Goal: Task Accomplishment & Management: Manage account settings

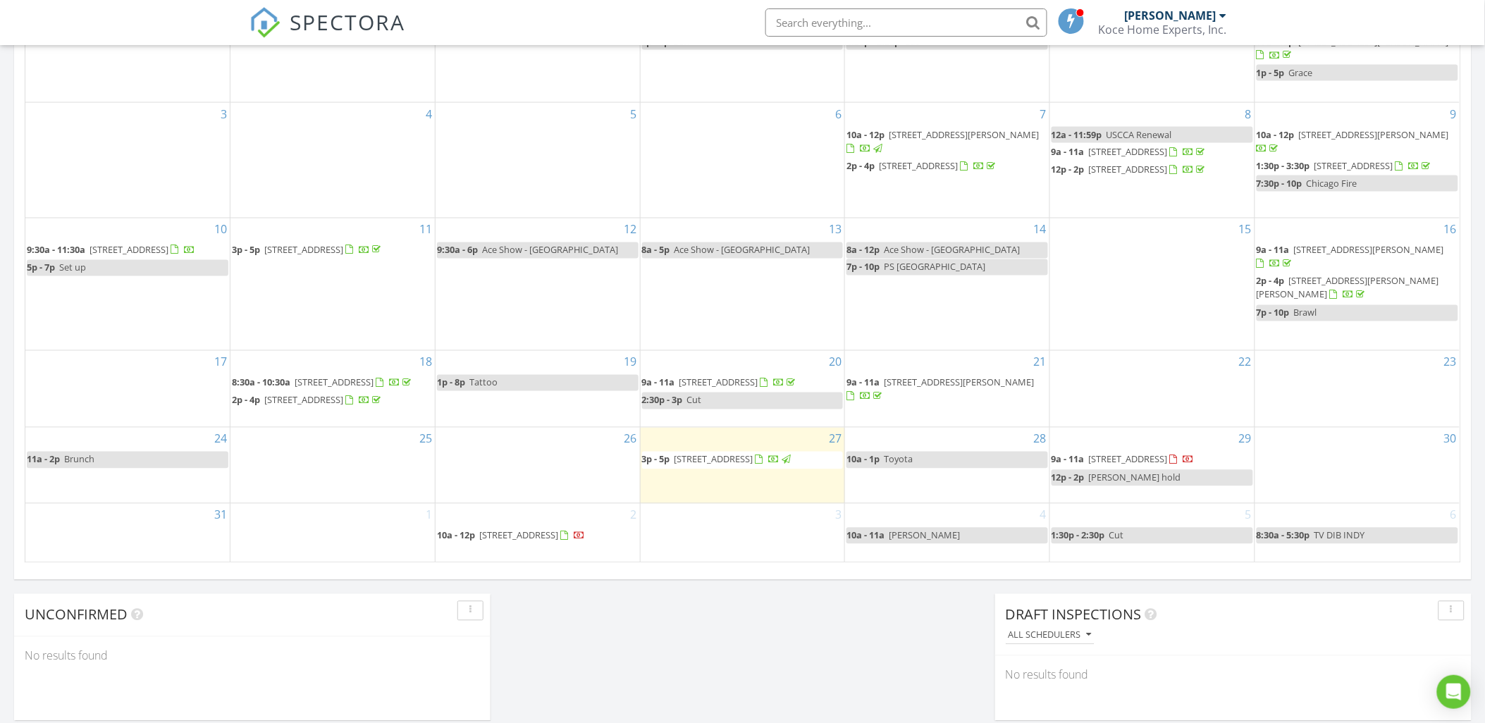
scroll to position [783, 0]
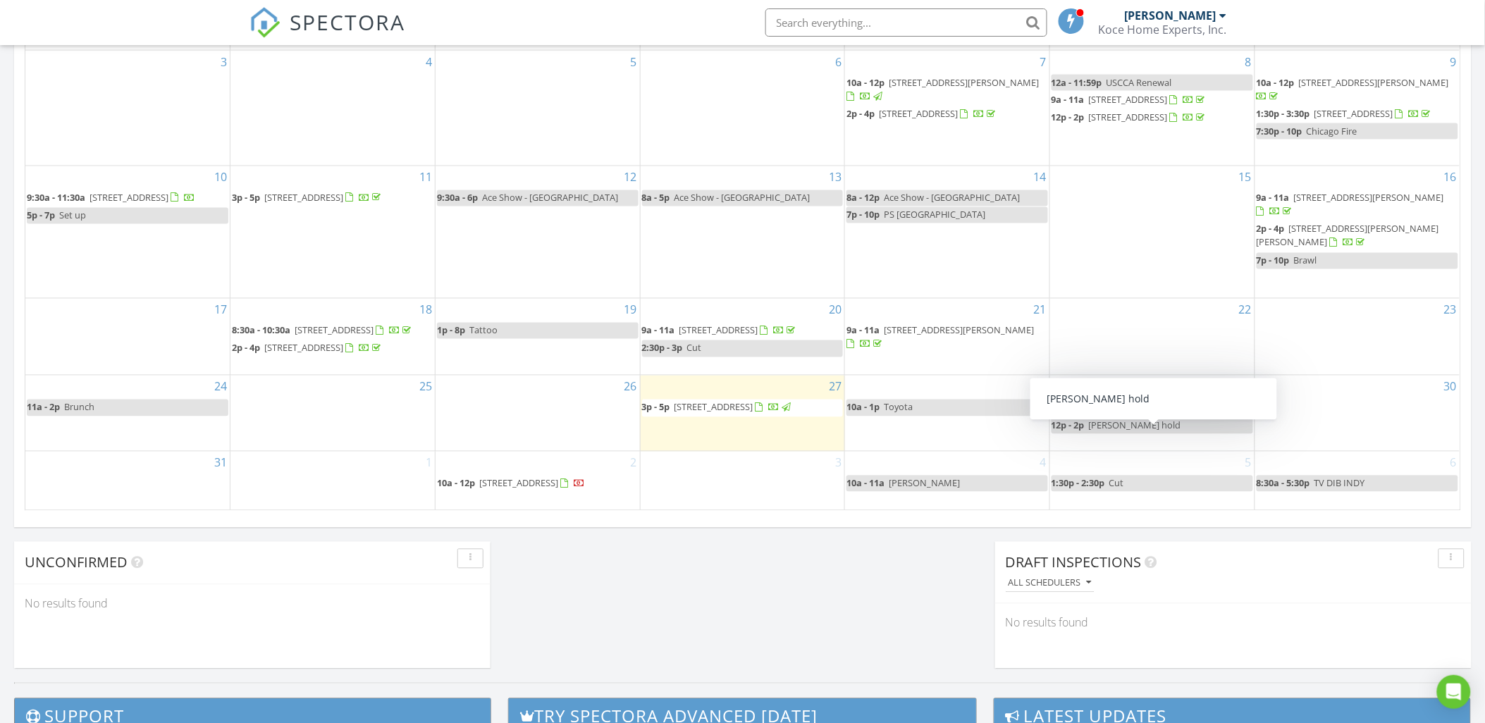
click at [1147, 434] on link "12p - 2p Jess hold" at bounding box center [1153, 426] width 202 height 16
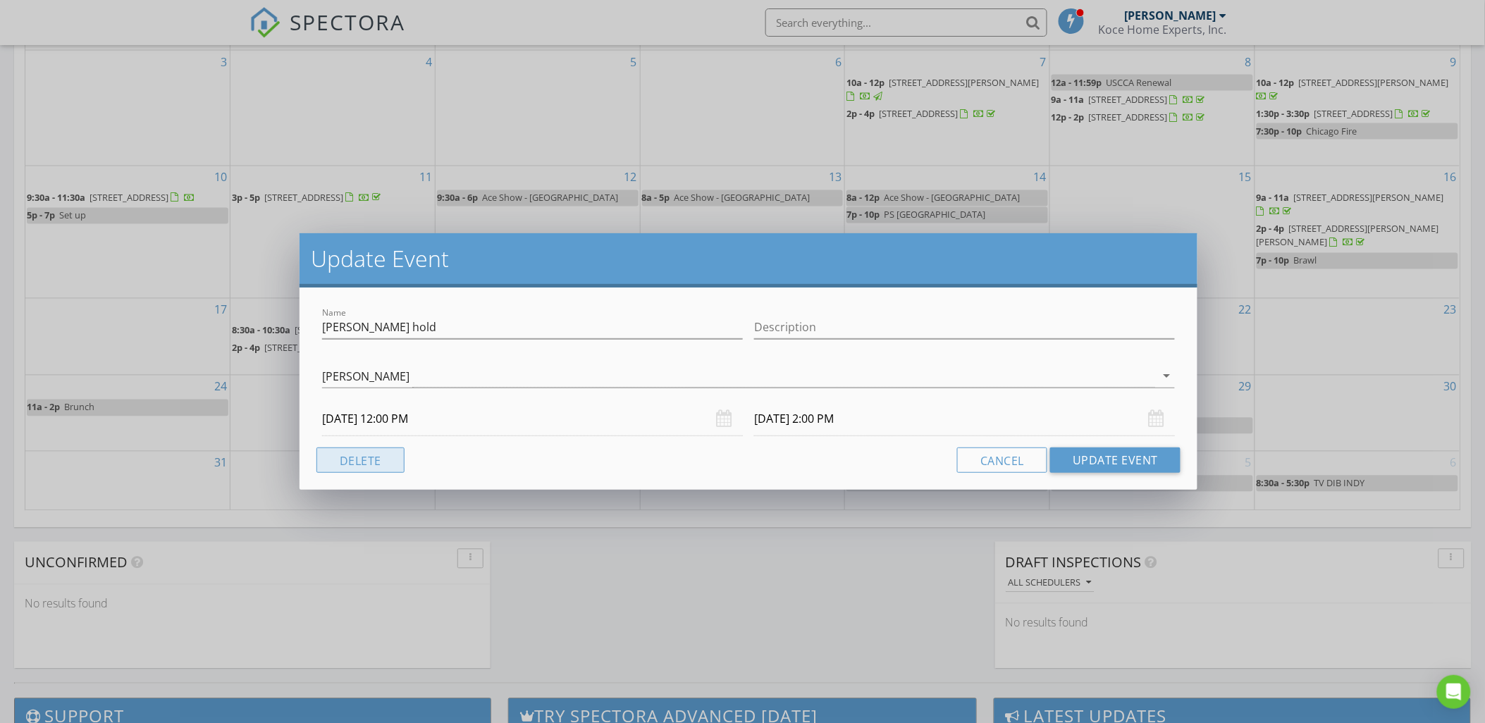
click at [359, 456] on button "Delete" at bounding box center [360, 460] width 88 height 25
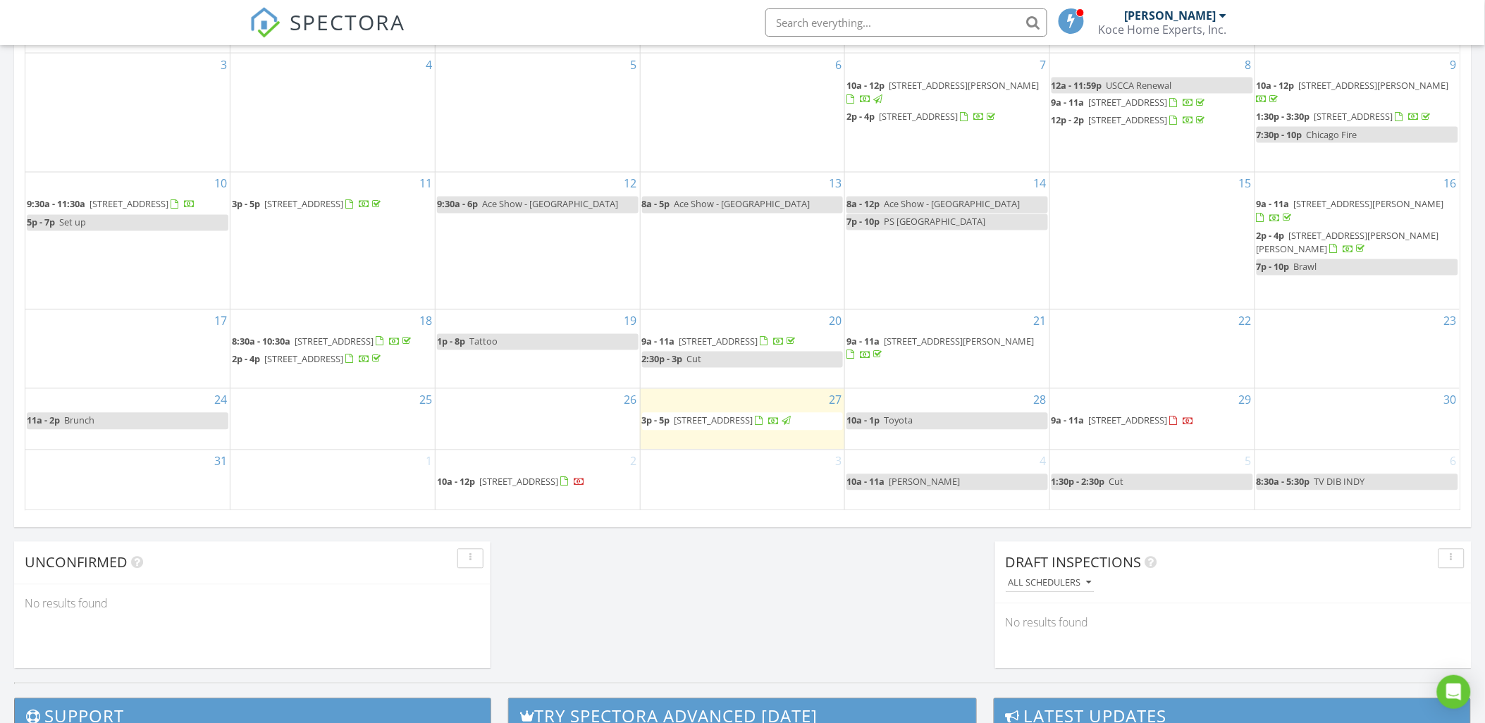
click at [1195, 428] on span "9a - 11a 9840 S Pulaski Rd 305, Oak Lawn 60453" at bounding box center [1123, 421] width 143 height 14
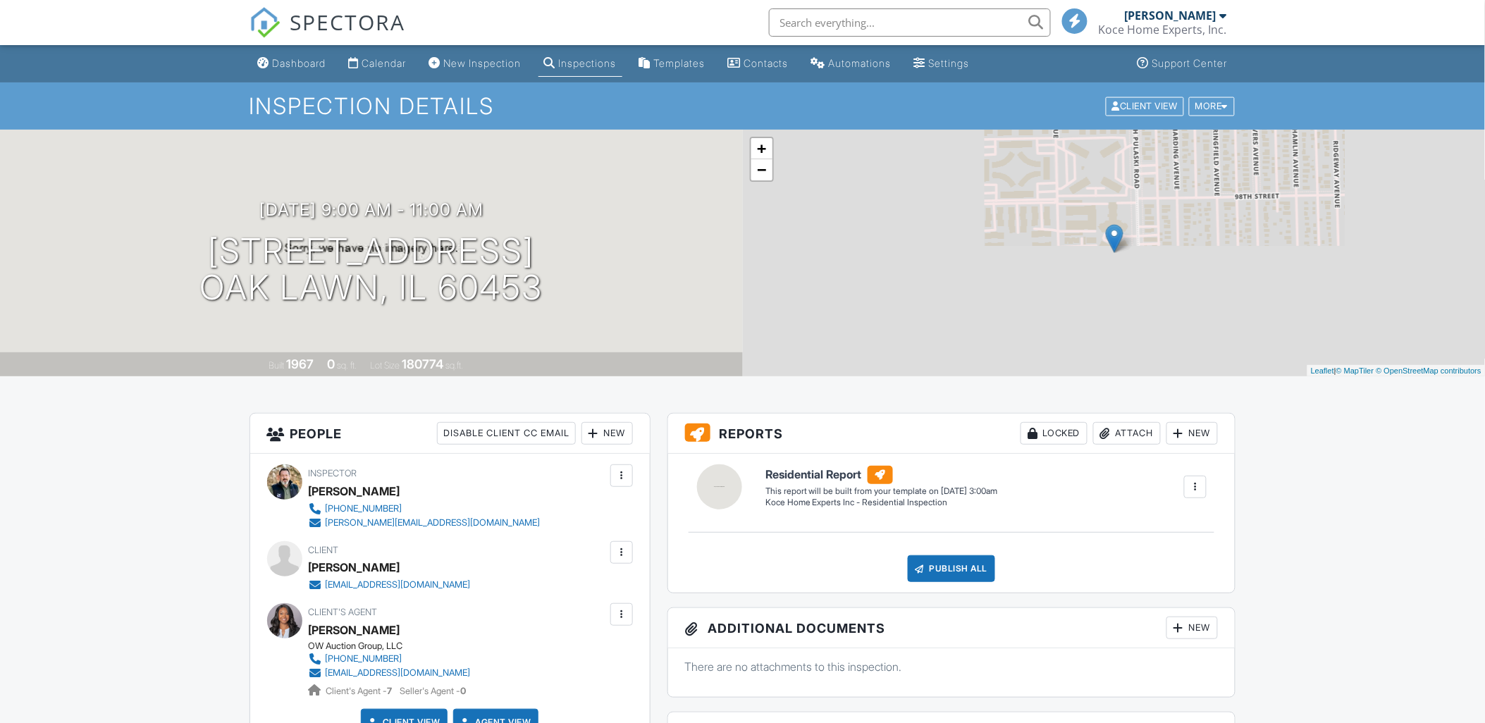
click at [464, 63] on div "New Inspection" at bounding box center [483, 63] width 78 height 12
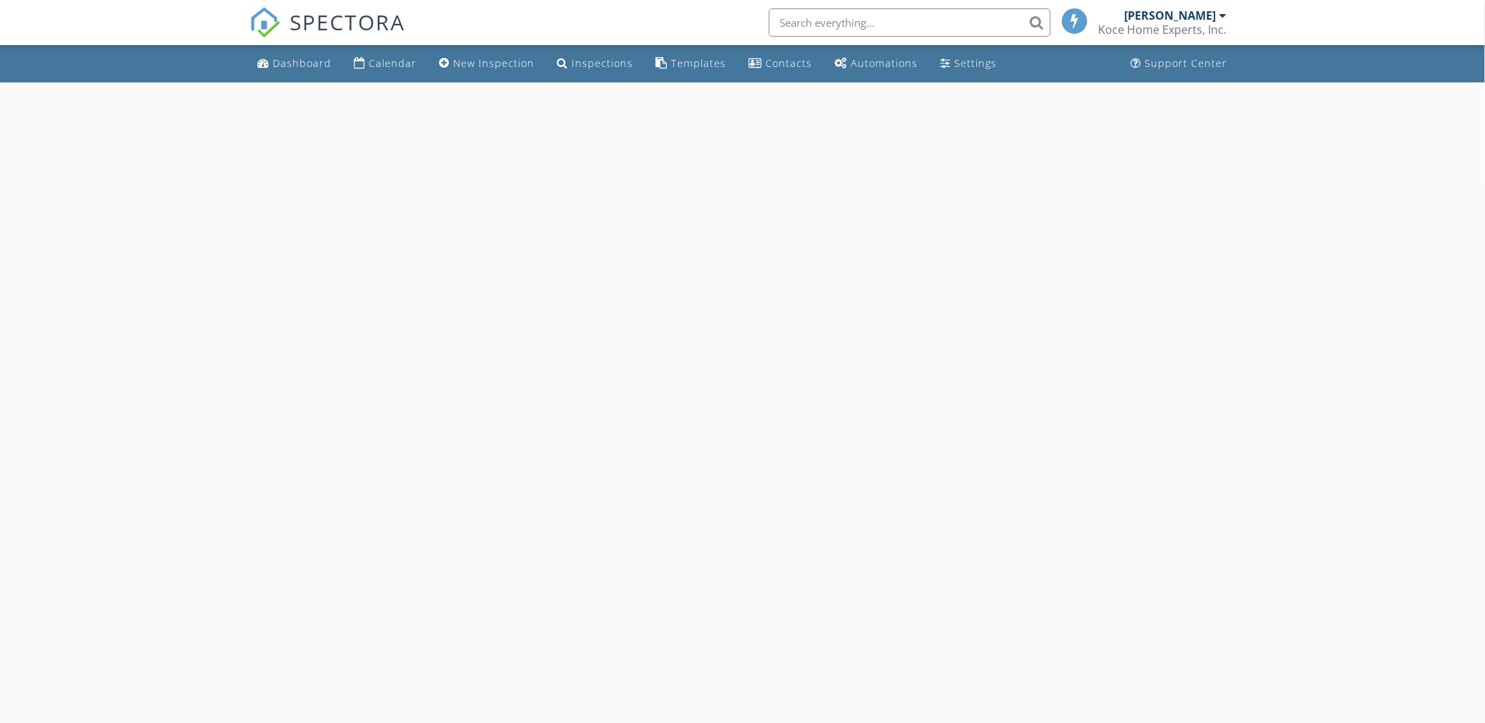
select select "7"
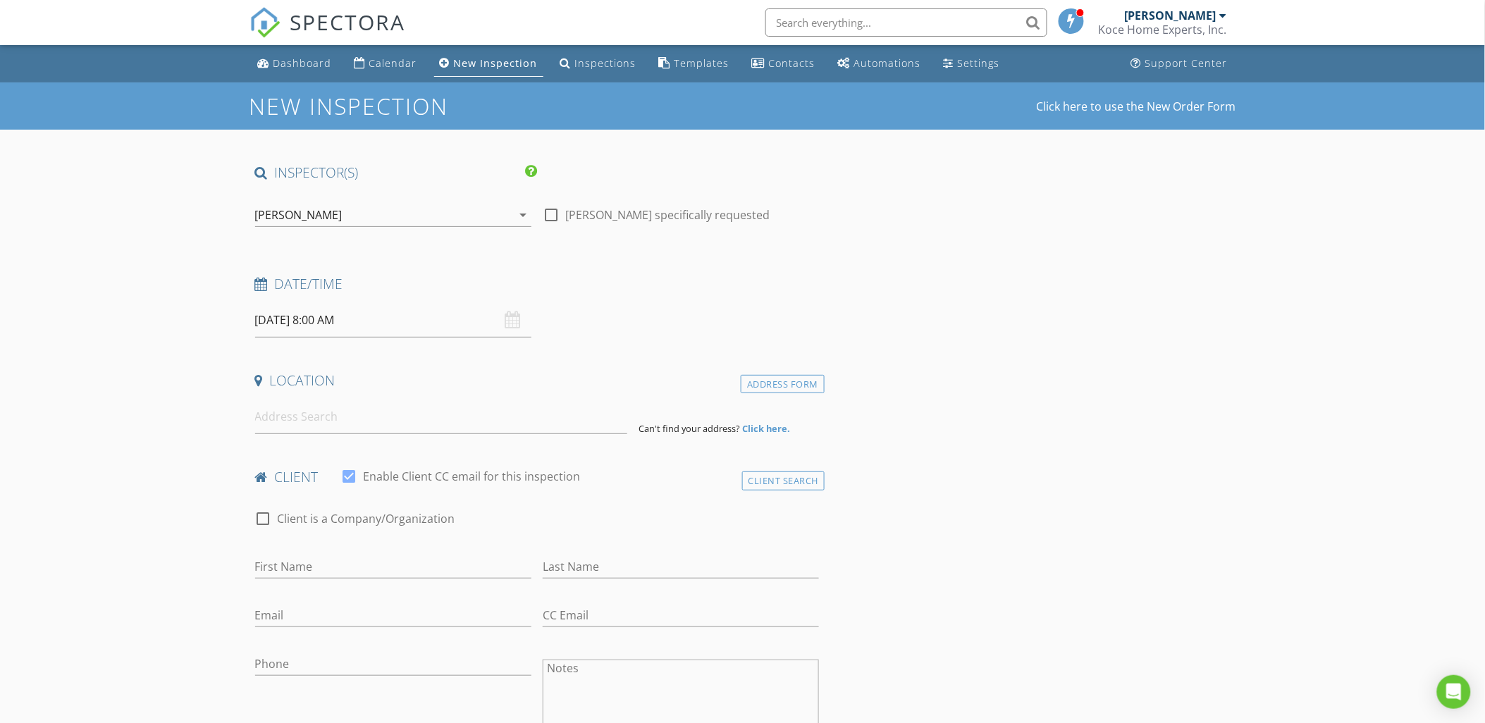
click at [328, 319] on input "08/28/2025 8:00 AM" at bounding box center [393, 320] width 276 height 35
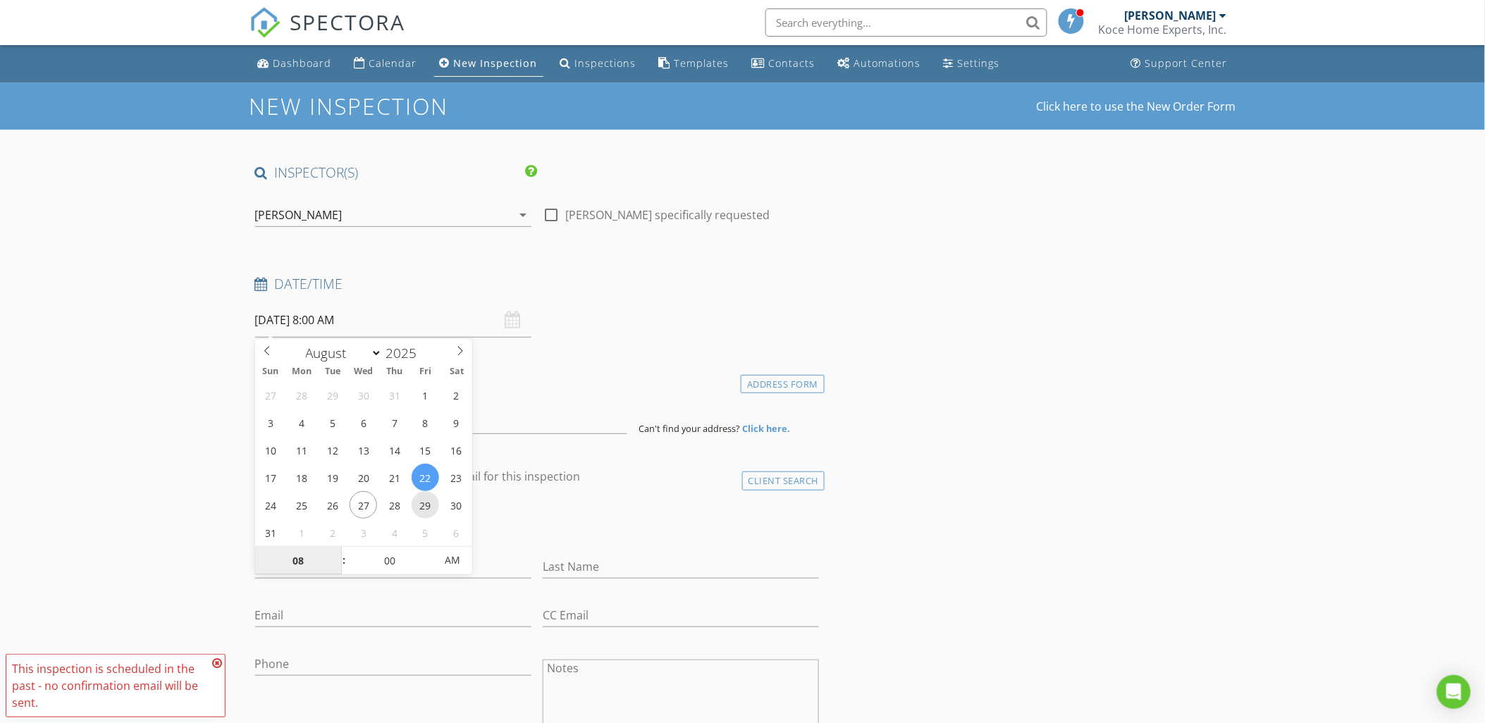
drag, startPoint x: 412, startPoint y: 476, endPoint x: 424, endPoint y: 496, distance: 23.5
type input "08/29/2025 8:00 AM"
type input "09"
type input "08/29/2025 9:00 AM"
click at [334, 550] on span at bounding box center [337, 554] width 10 height 14
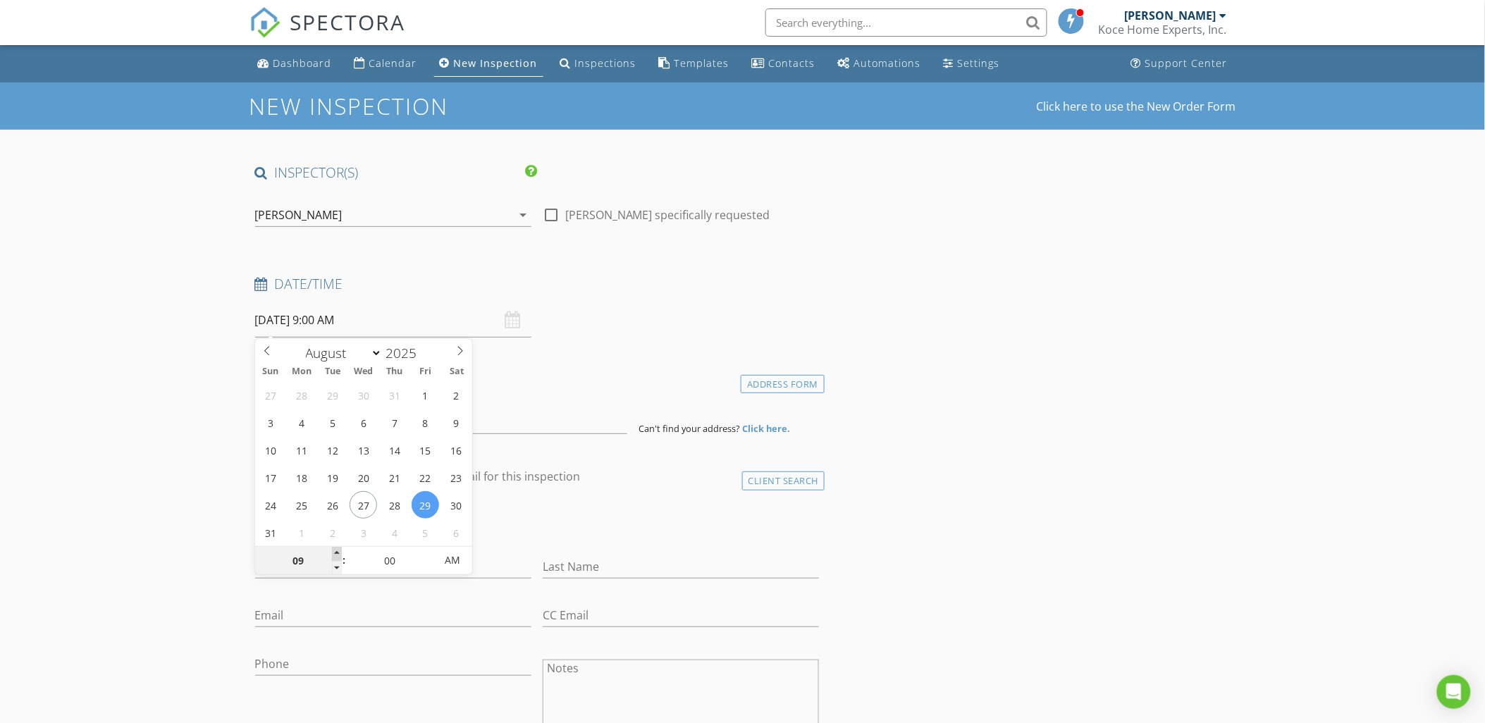
type input "10"
type input "08/29/2025 10:00 AM"
click at [334, 550] on span at bounding box center [337, 554] width 10 height 14
type input "11"
type input "08/29/2025 11:00 AM"
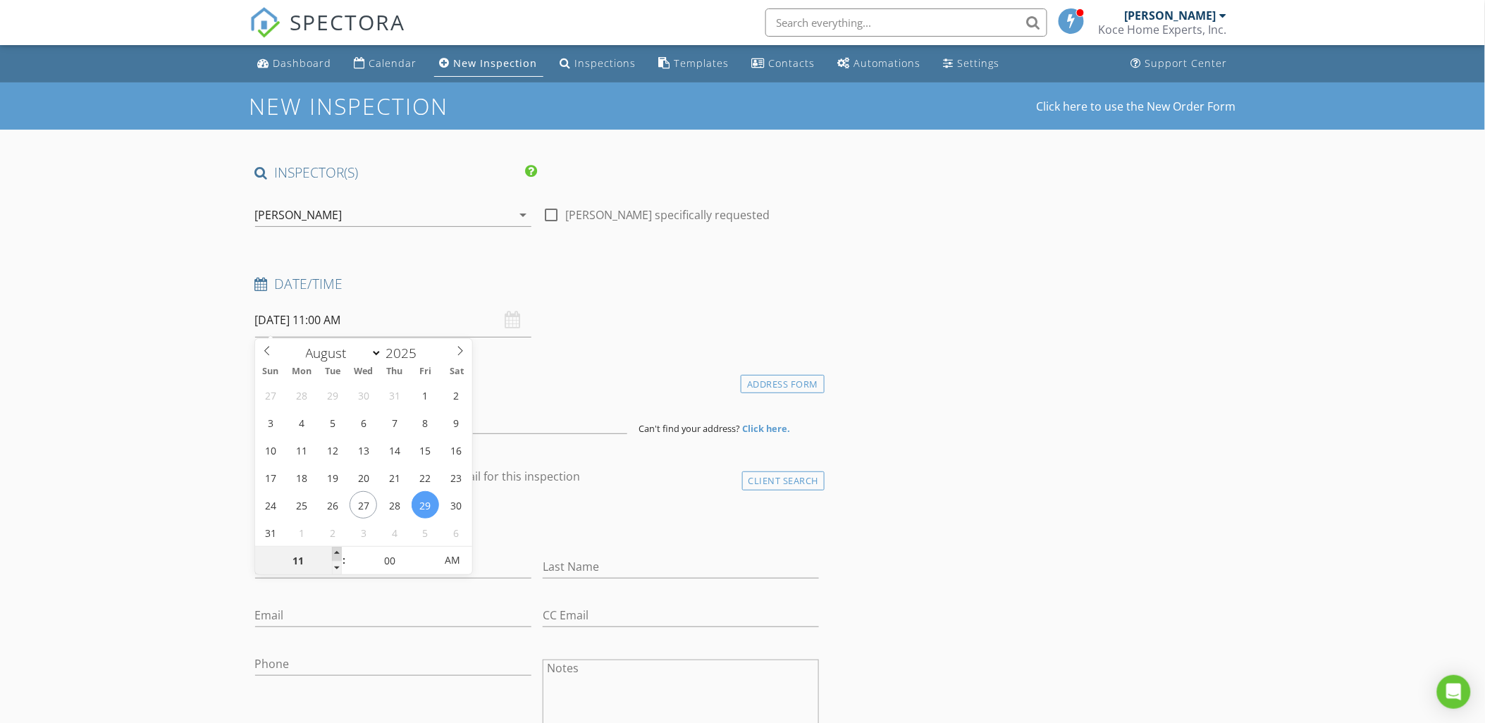
click at [334, 550] on span at bounding box center [337, 554] width 10 height 14
type input "12"
type input "08/29/2025 12:00 PM"
click at [334, 550] on span at bounding box center [337, 554] width 10 height 14
click at [608, 514] on div "check_box_outline_blank Client is a Company/Organization" at bounding box center [537, 525] width 565 height 37
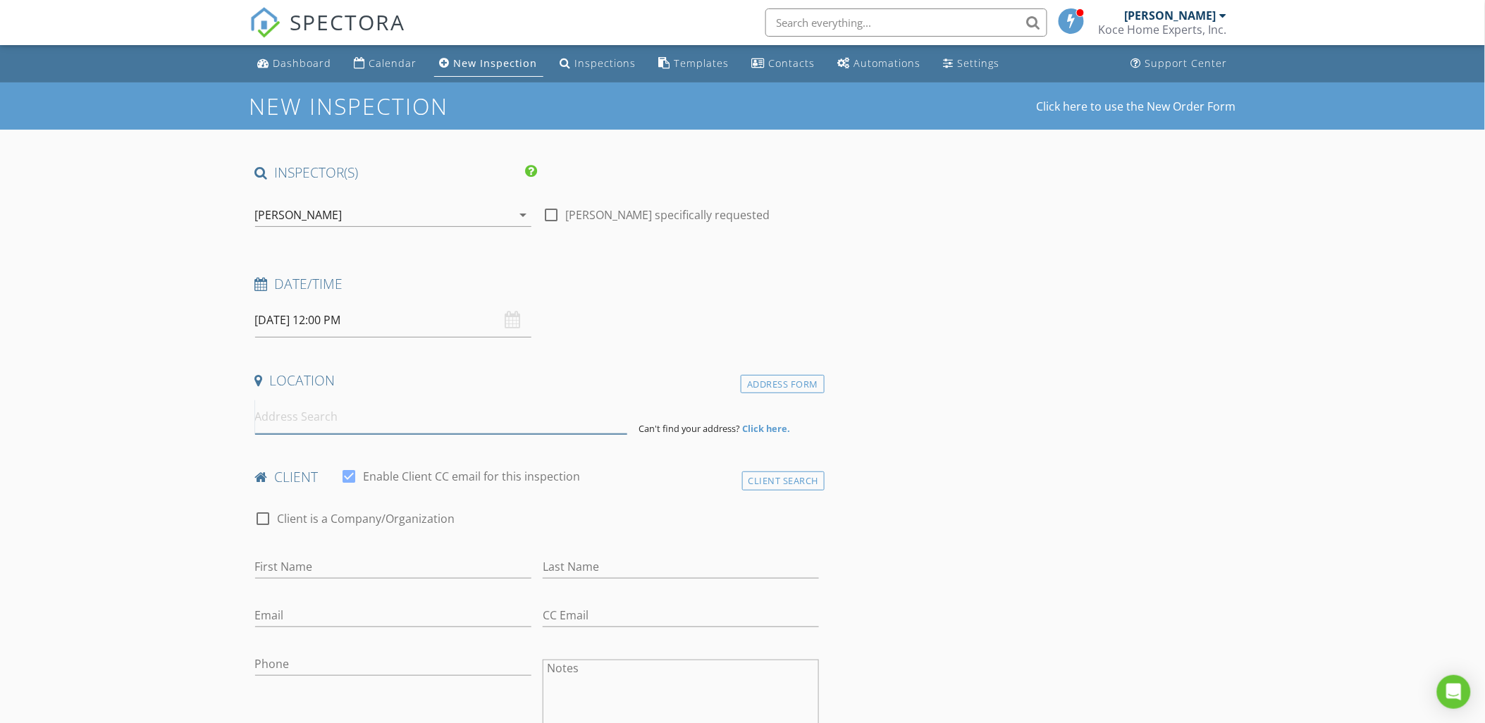
click at [326, 418] on input at bounding box center [441, 417] width 372 height 35
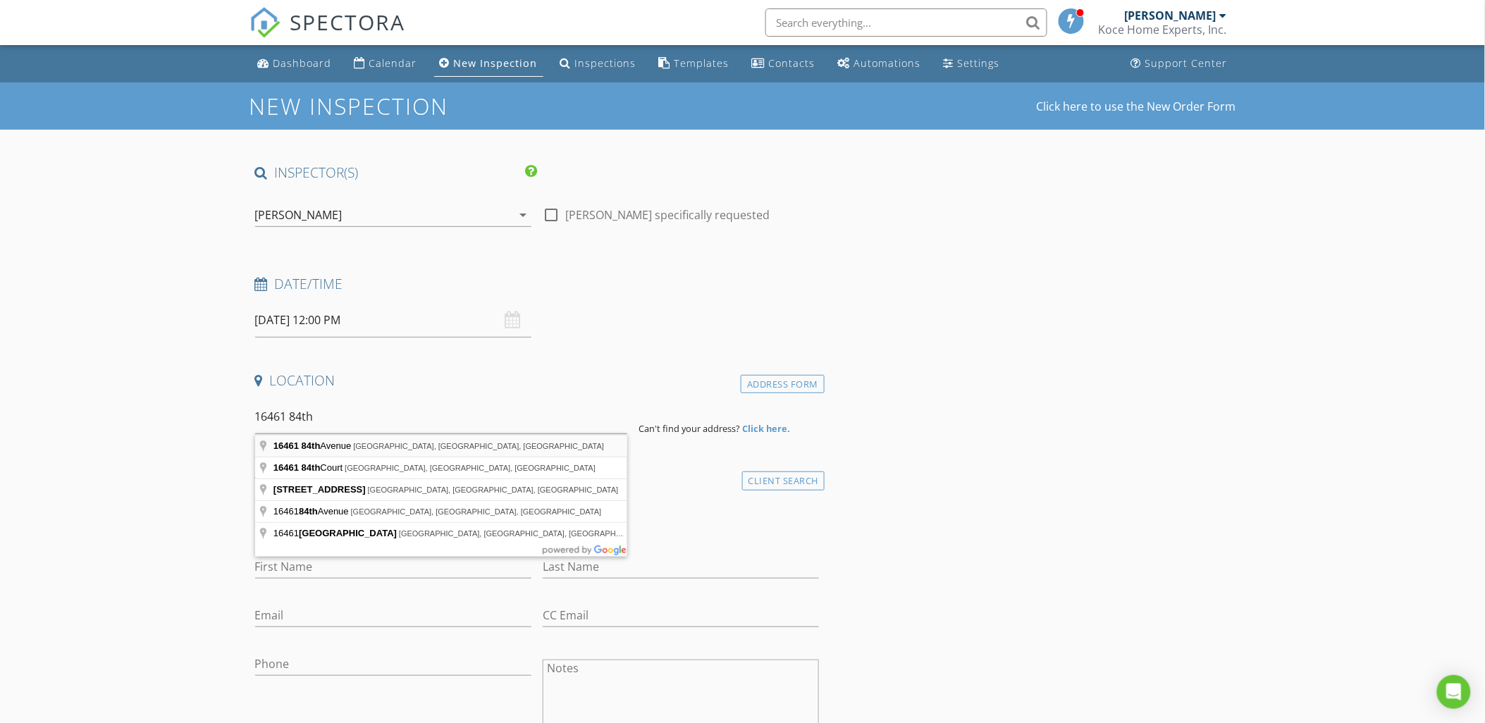
type input "16461 84th Avenue, Tinley Park, IL, USA"
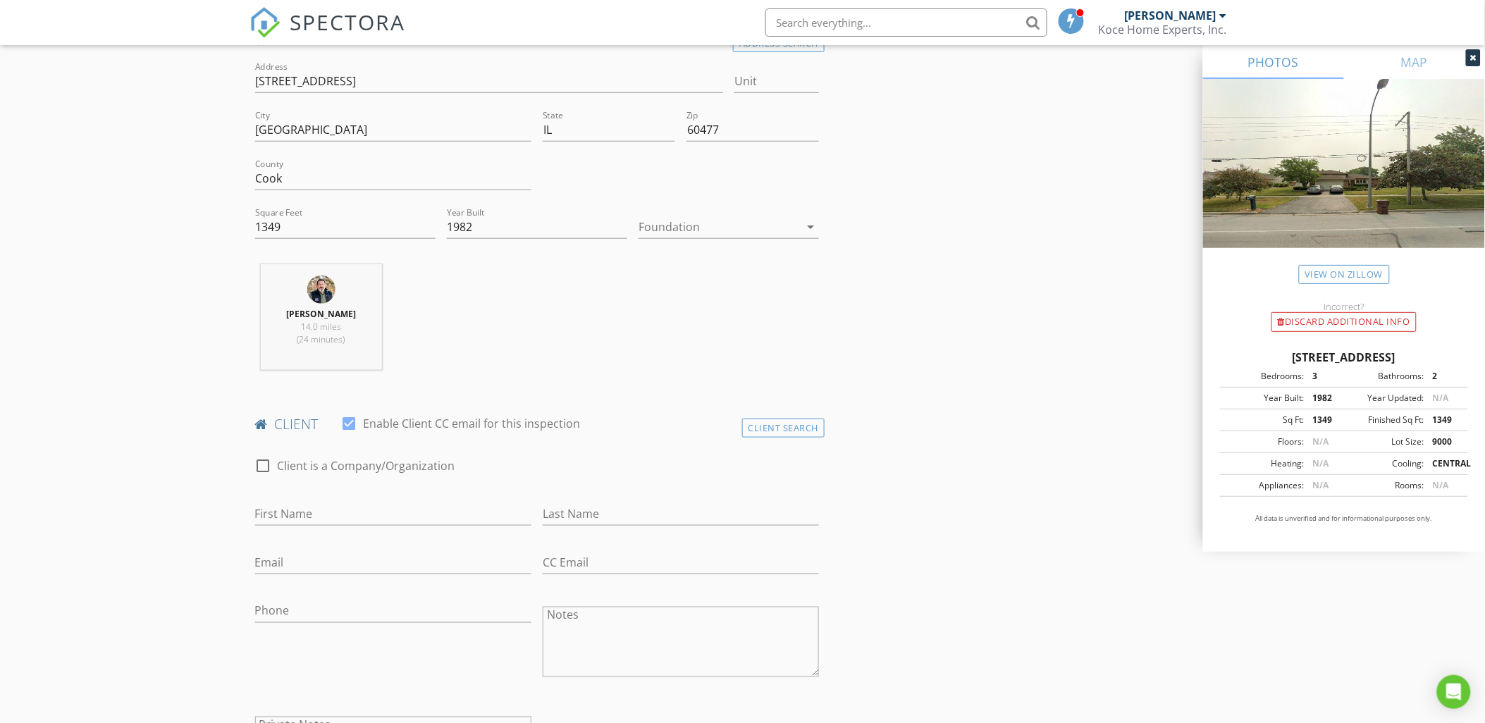
scroll to position [391, 0]
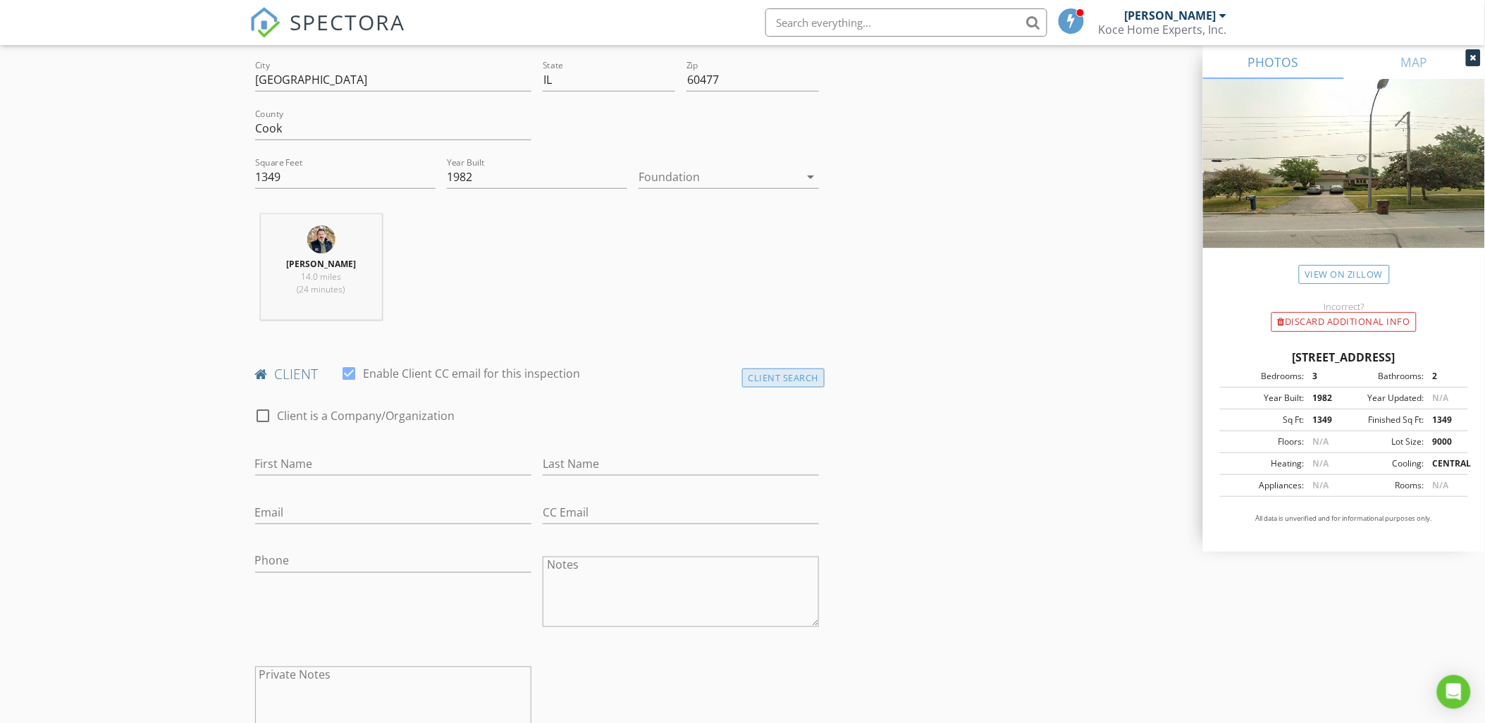
click at [764, 374] on div "Client Search" at bounding box center [783, 378] width 83 height 19
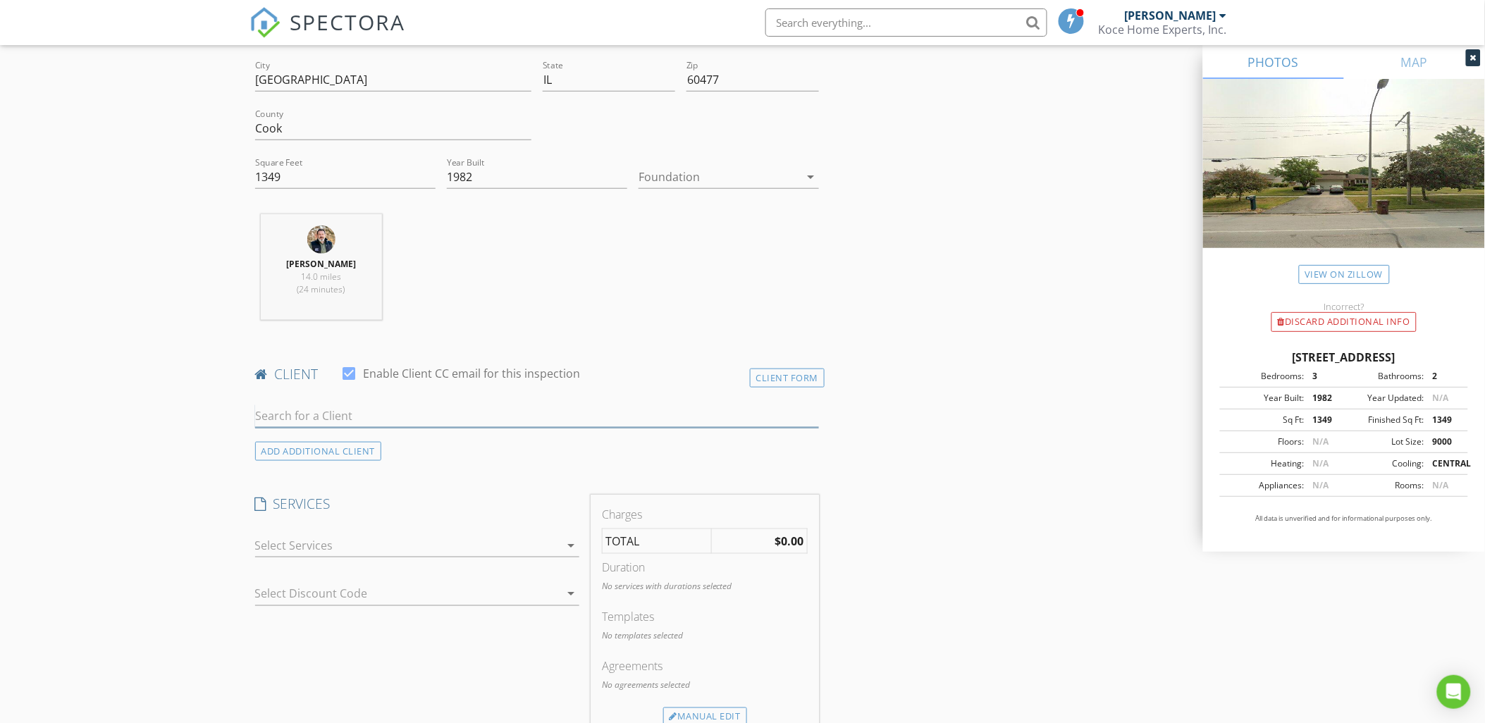
click at [335, 413] on input "text" at bounding box center [537, 416] width 565 height 23
type input "michael pr"
click at [385, 443] on div "Michael Presbitero" at bounding box center [399, 441] width 209 height 17
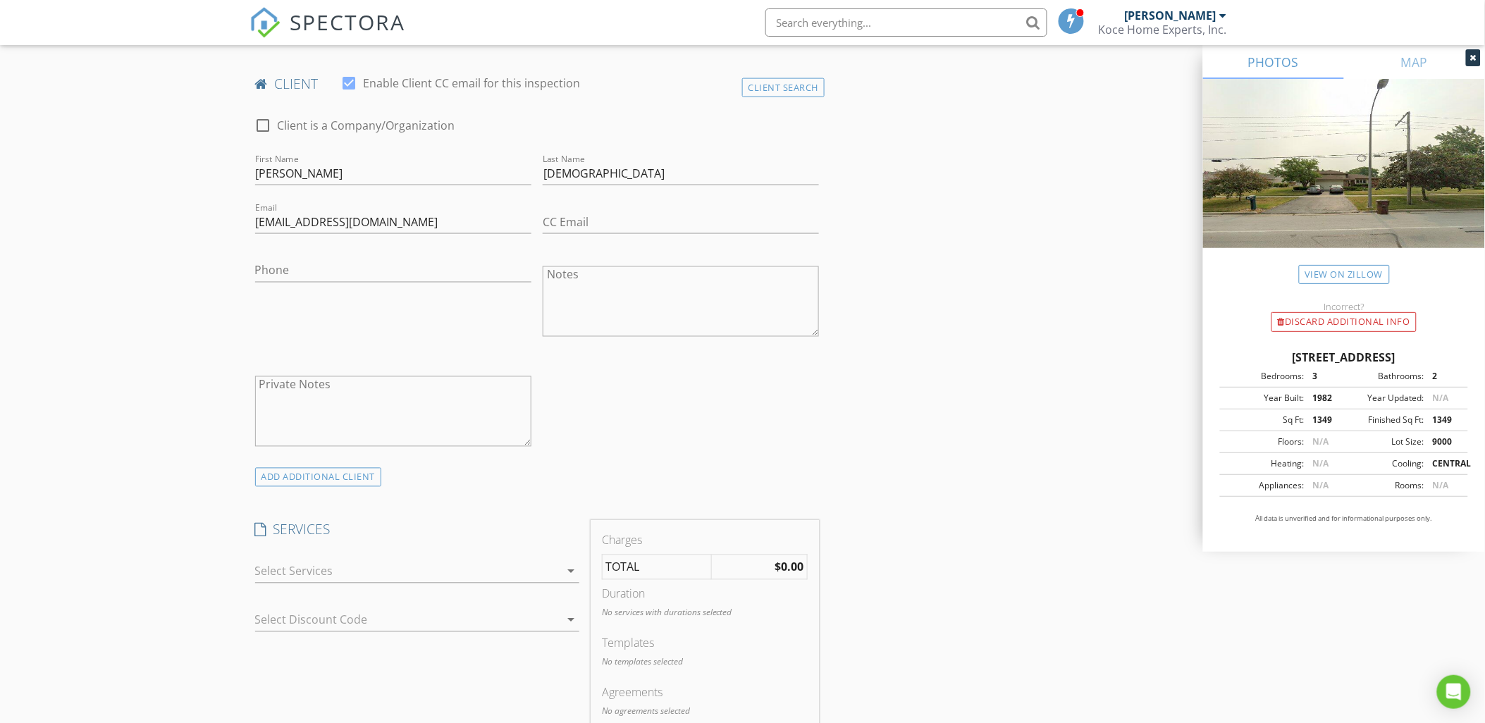
scroll to position [808, 0]
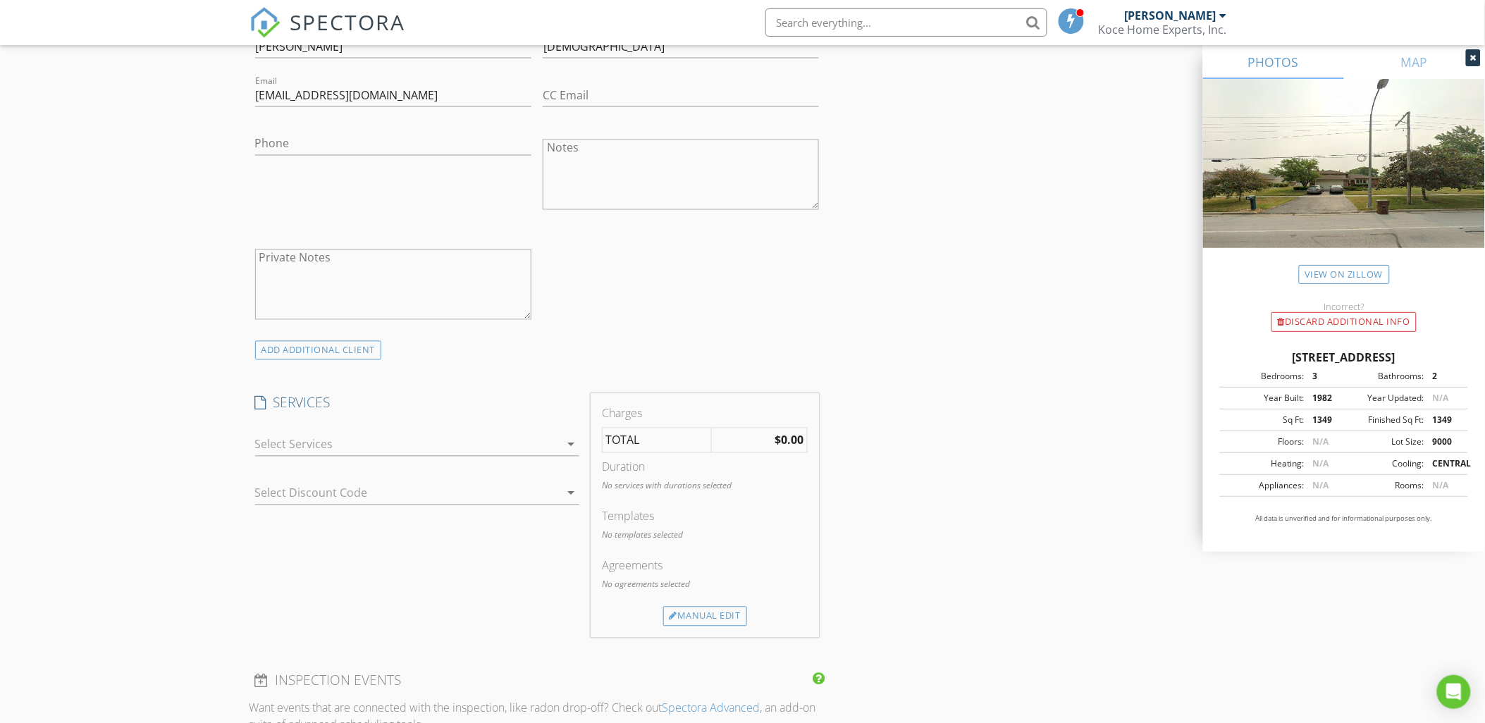
click at [568, 445] on icon "arrow_drop_down" at bounding box center [570, 444] width 17 height 17
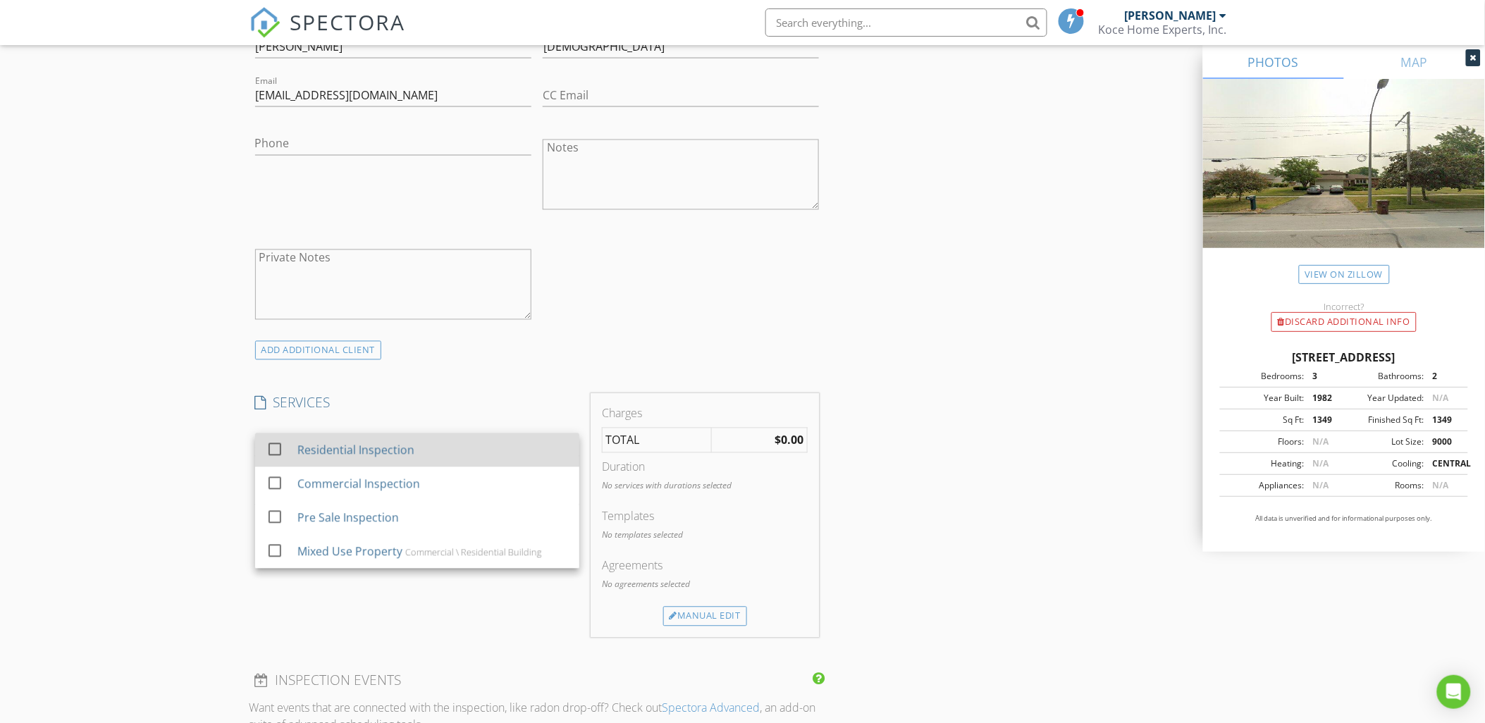
click at [404, 452] on div "Residential Inspection" at bounding box center [355, 450] width 117 height 17
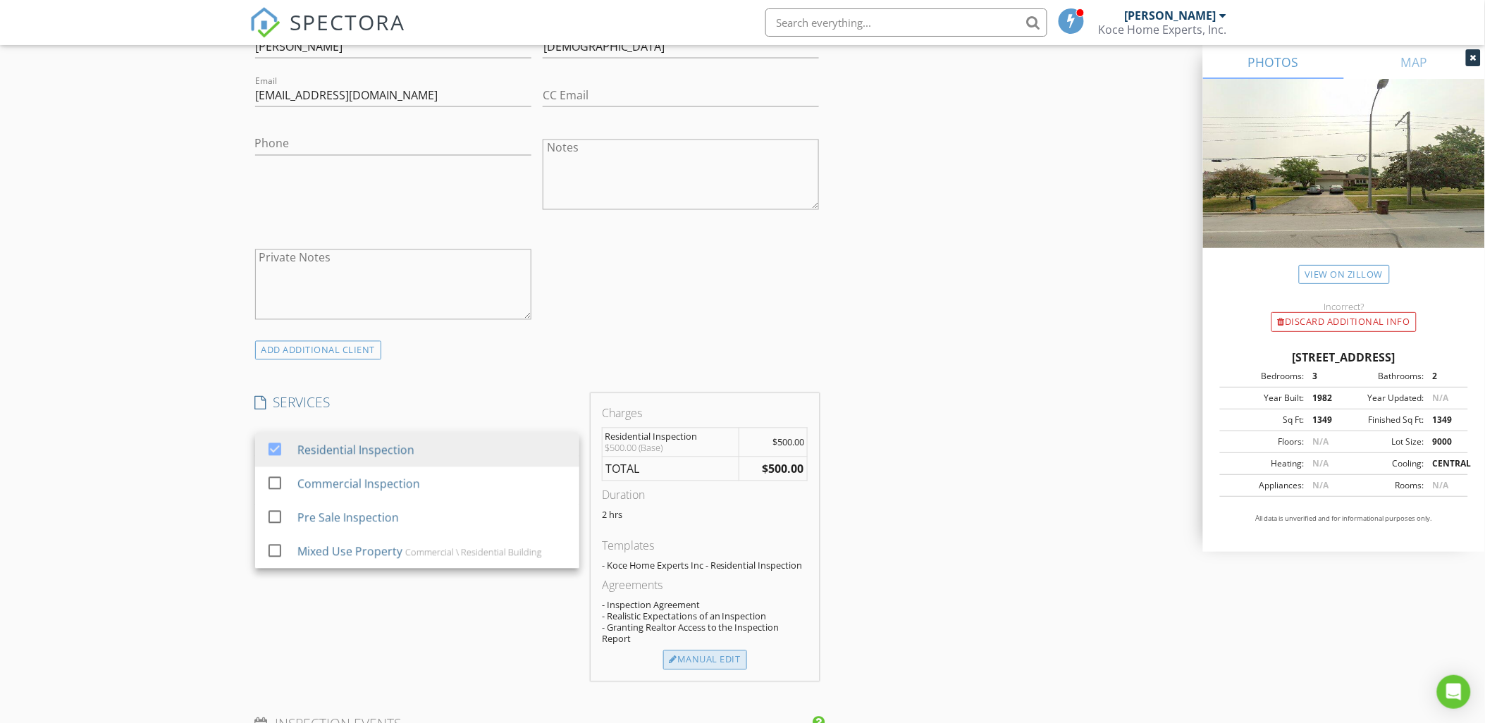
click at [707, 658] on div "Manual Edit" at bounding box center [705, 660] width 84 height 20
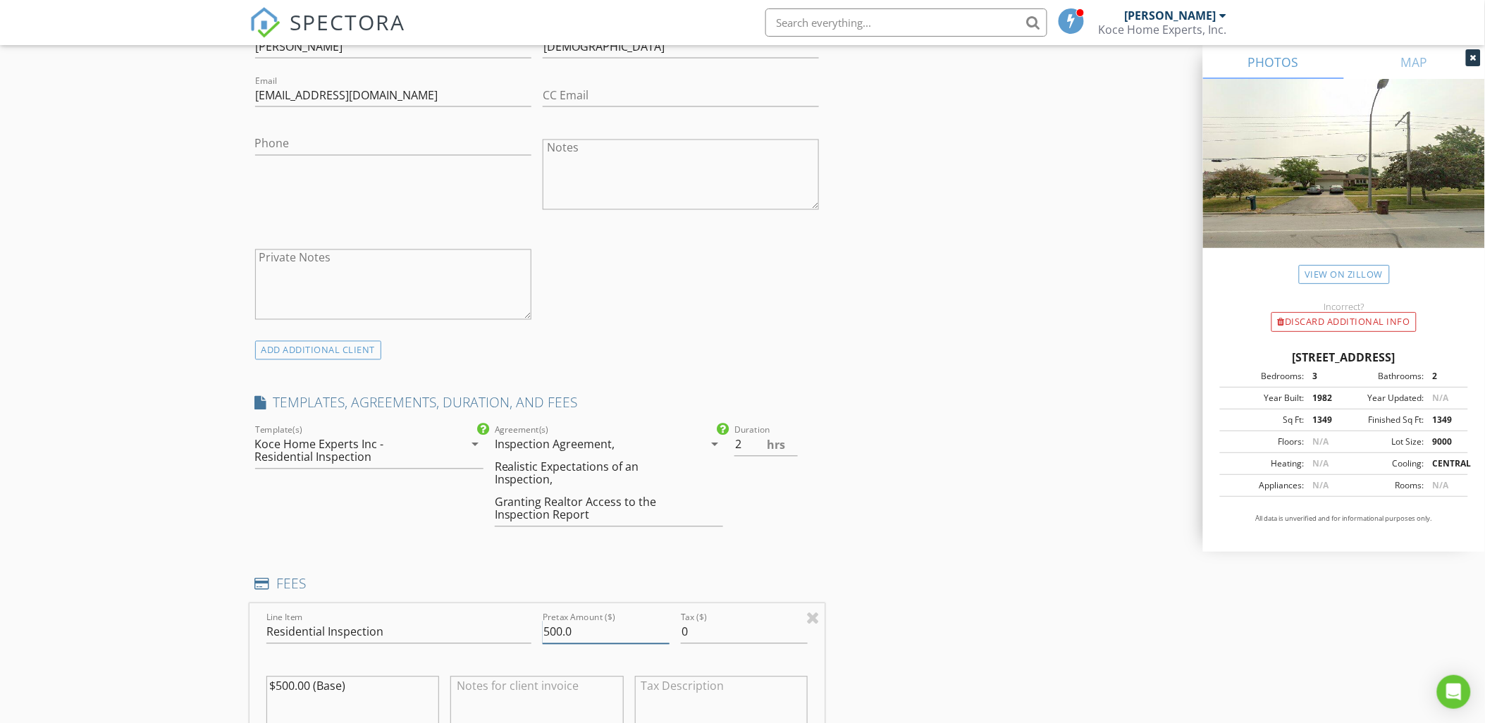
click at [548, 631] on input "500.0" at bounding box center [606, 632] width 127 height 23
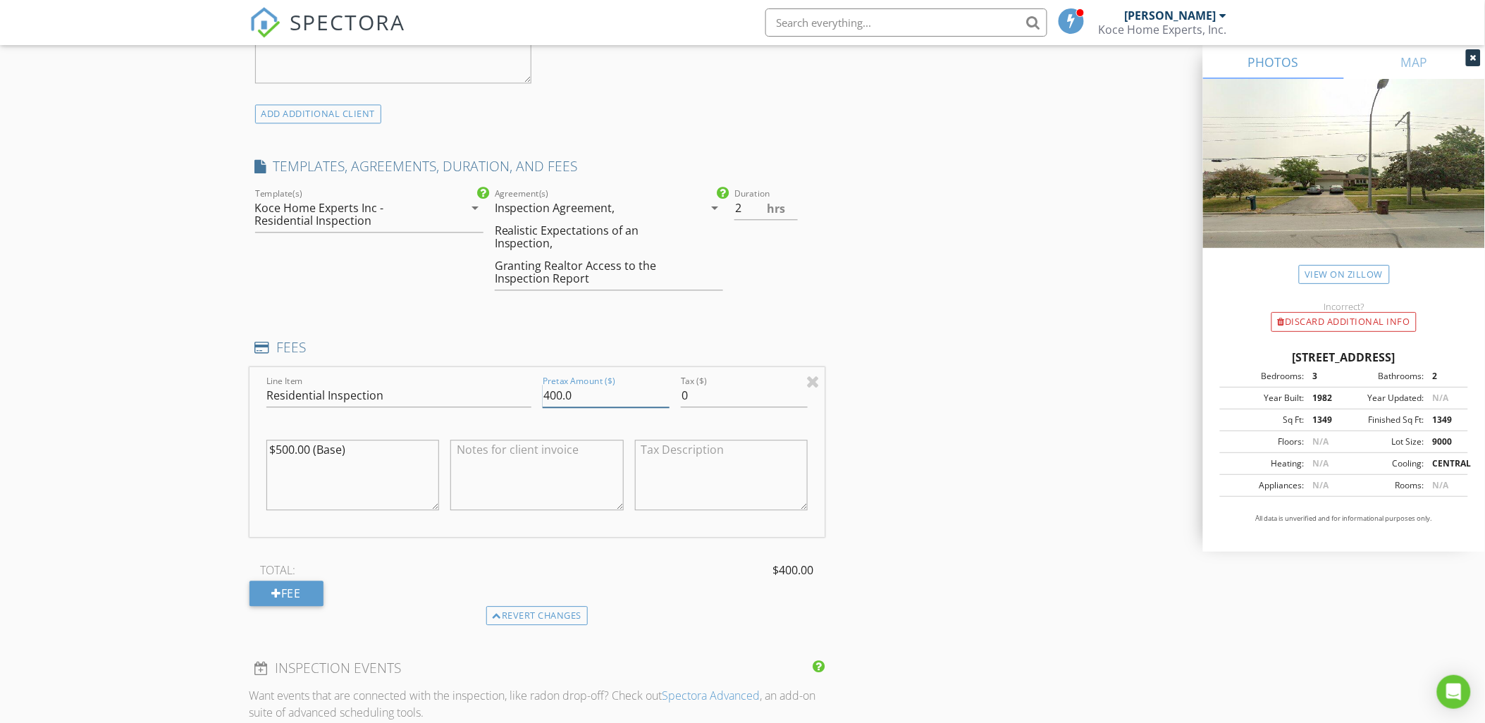
scroll to position [1070, 0]
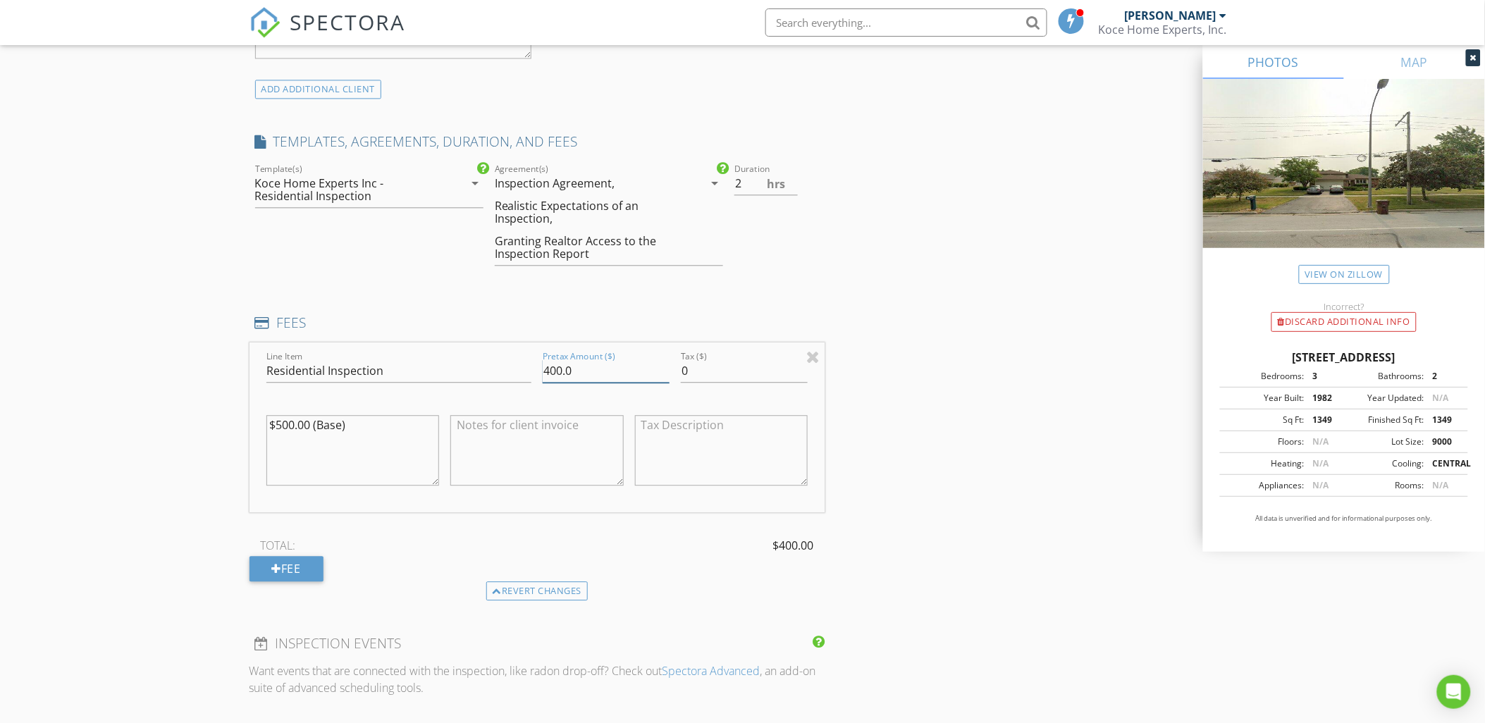
type input "400.0"
click at [539, 428] on textarea at bounding box center [536, 450] width 173 height 70
type textarea "D"
click at [548, 421] on textarea "-$100 discount for the" at bounding box center [536, 450] width 173 height 70
click at [600, 426] on textarea "-$100 discount from the" at bounding box center [536, 450] width 173 height 70
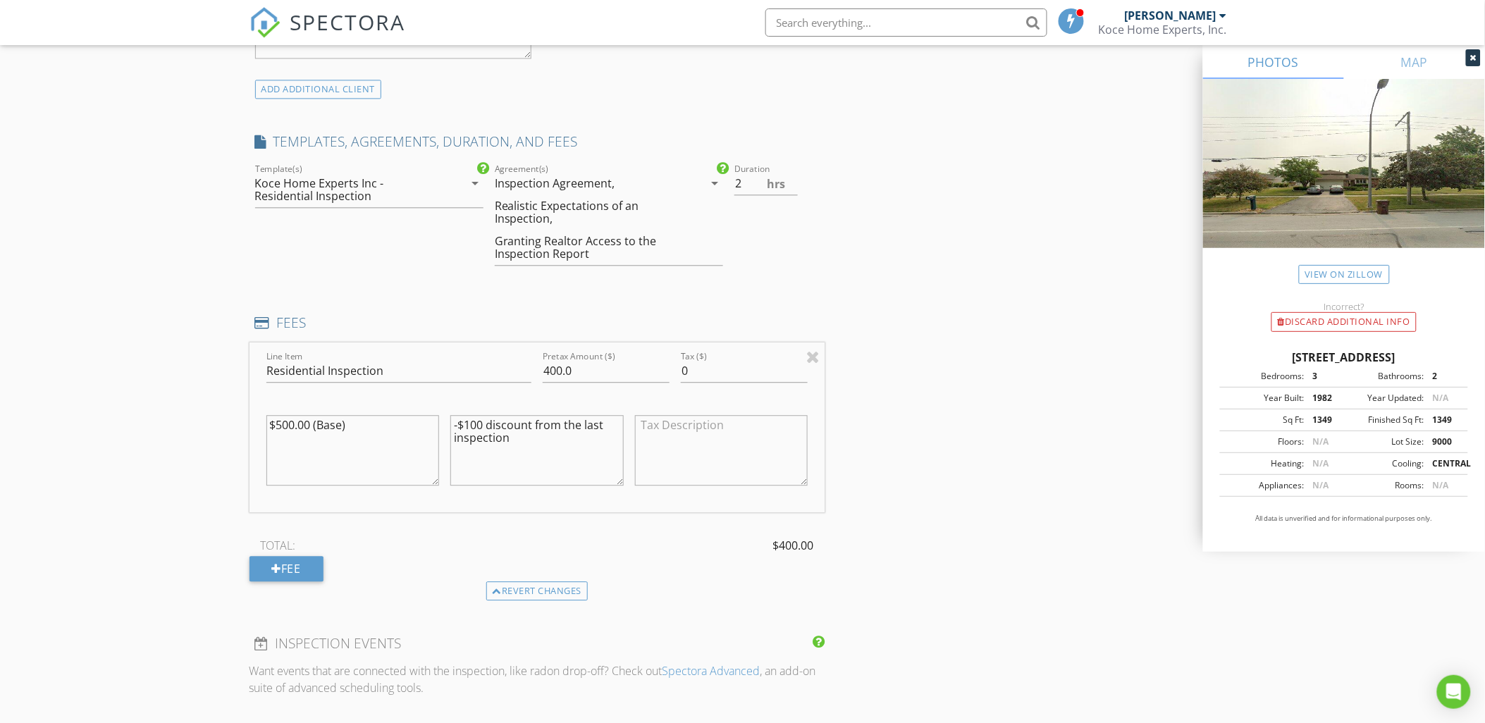
type textarea "-$100 discount from the last inspection"
click at [930, 389] on div "INSPECTOR(S) check_box Joe Koce PRIMARY Joe Koce arrow_drop_down check_box_outl…" at bounding box center [742, 385] width 987 height 2583
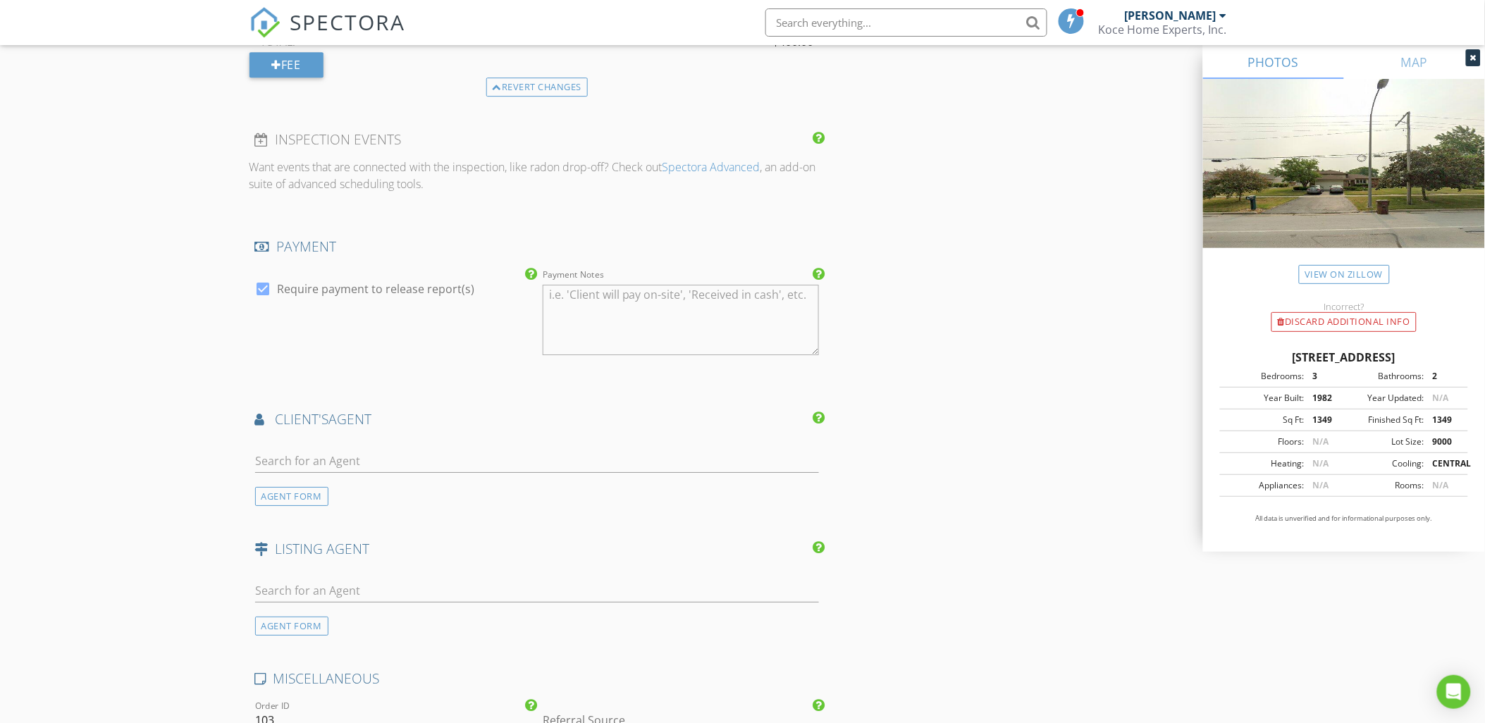
scroll to position [1591, 0]
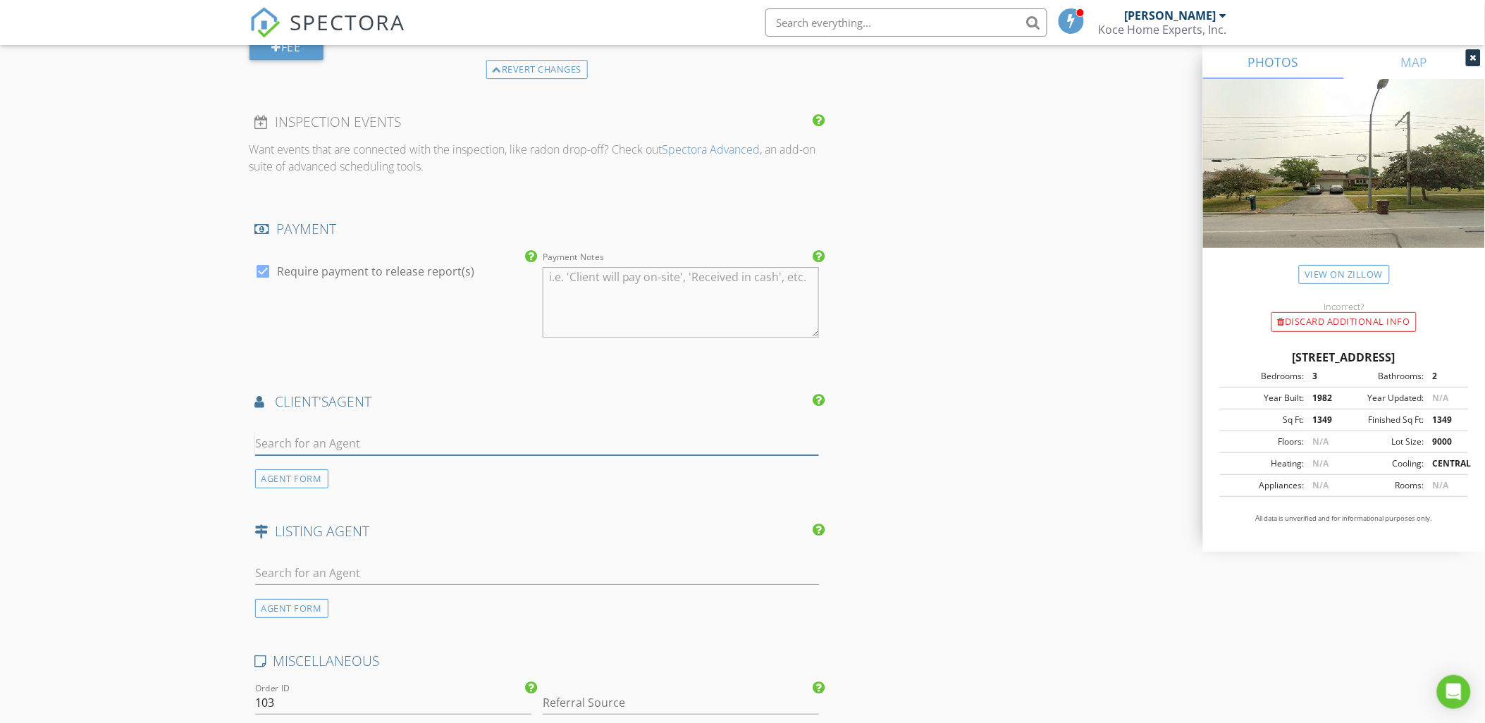
click at [374, 440] on input "text" at bounding box center [537, 443] width 565 height 23
type input "jessica"
click at [347, 472] on div "Jessica Diaz" at bounding box center [338, 468] width 87 height 17
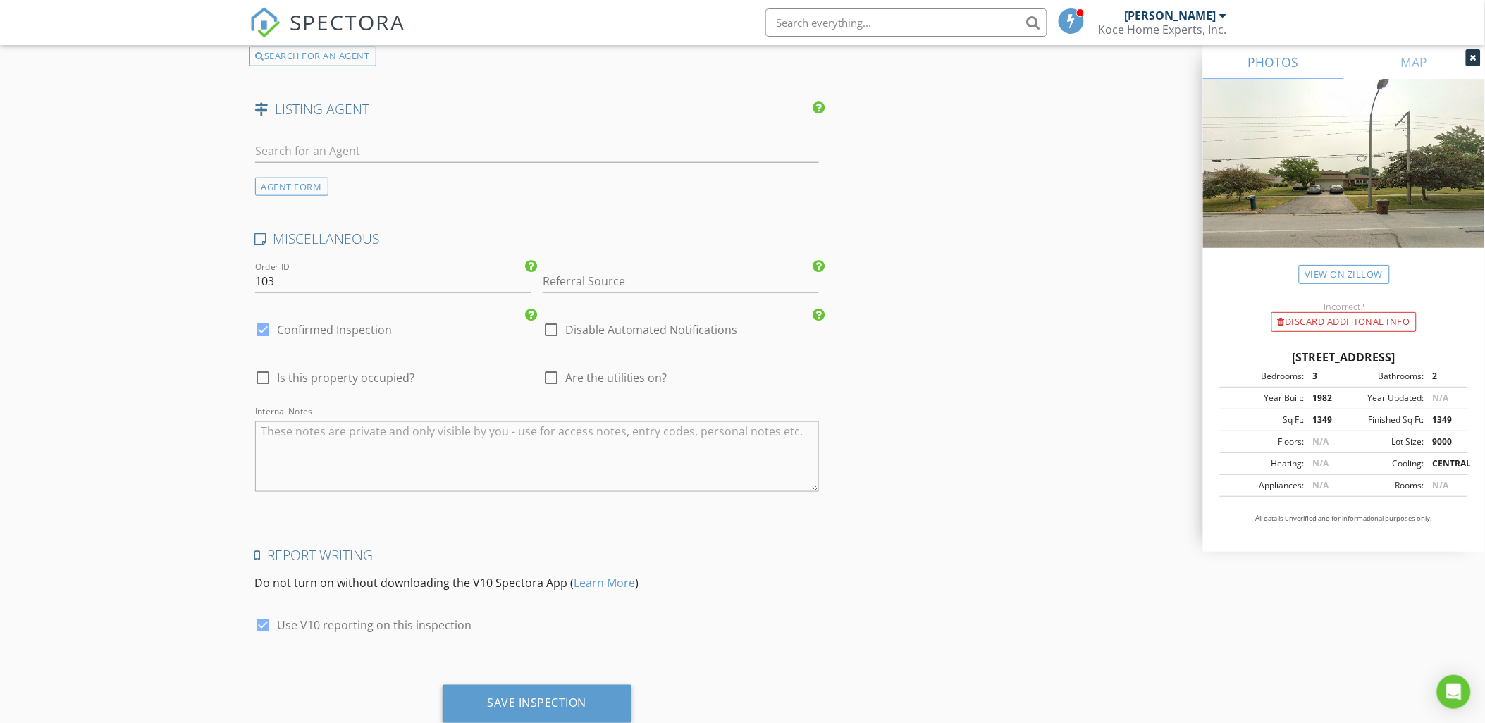
scroll to position [2379, 0]
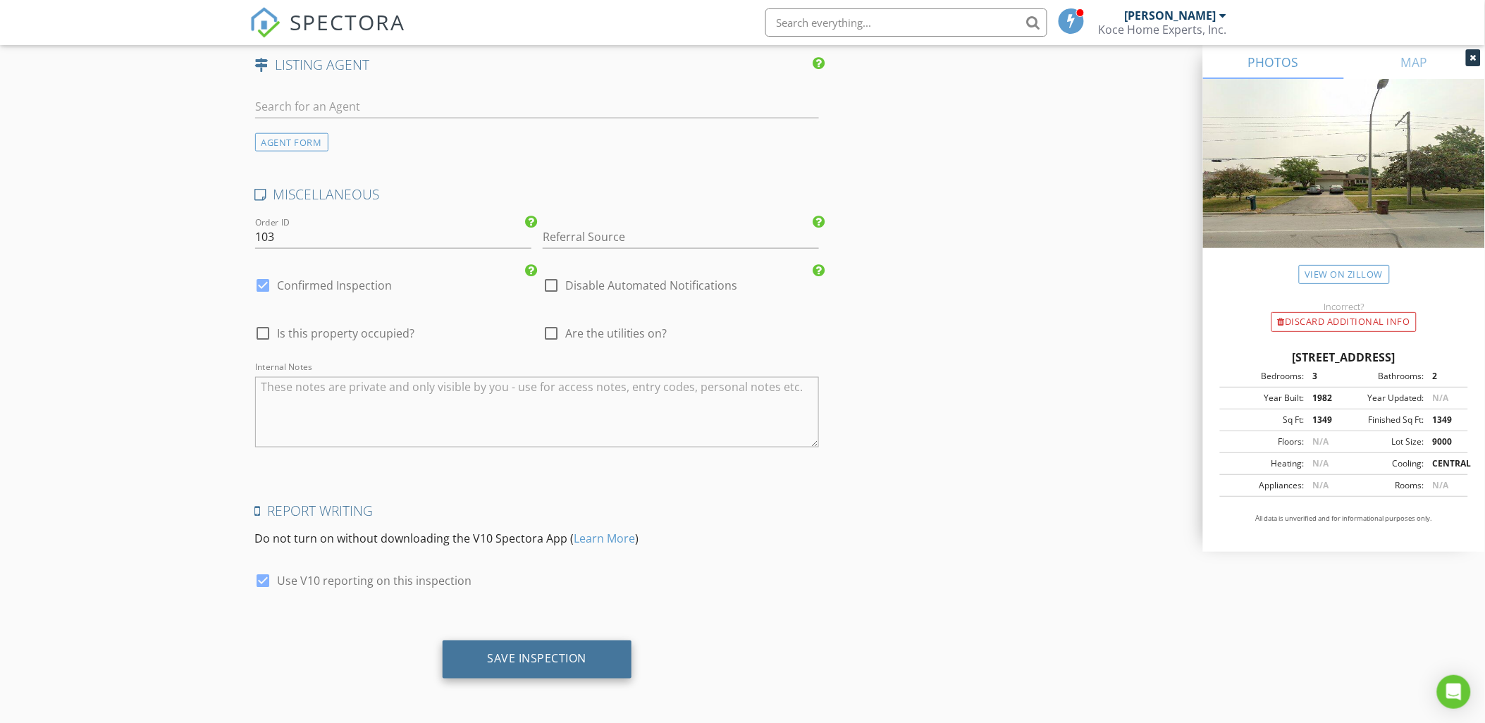
click at [606, 660] on div "Save Inspection" at bounding box center [538, 660] width 190 height 38
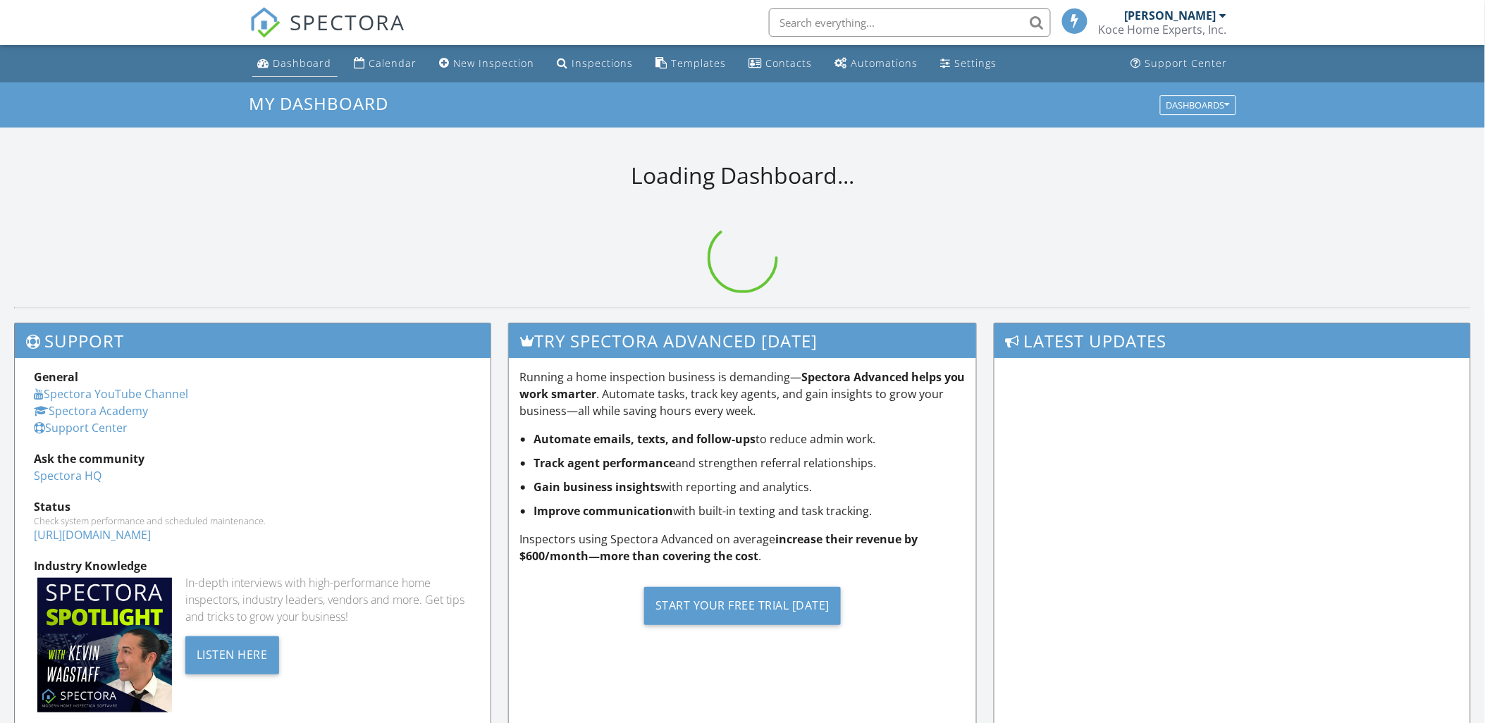
click at [305, 68] on div "Dashboard" at bounding box center [302, 62] width 58 height 13
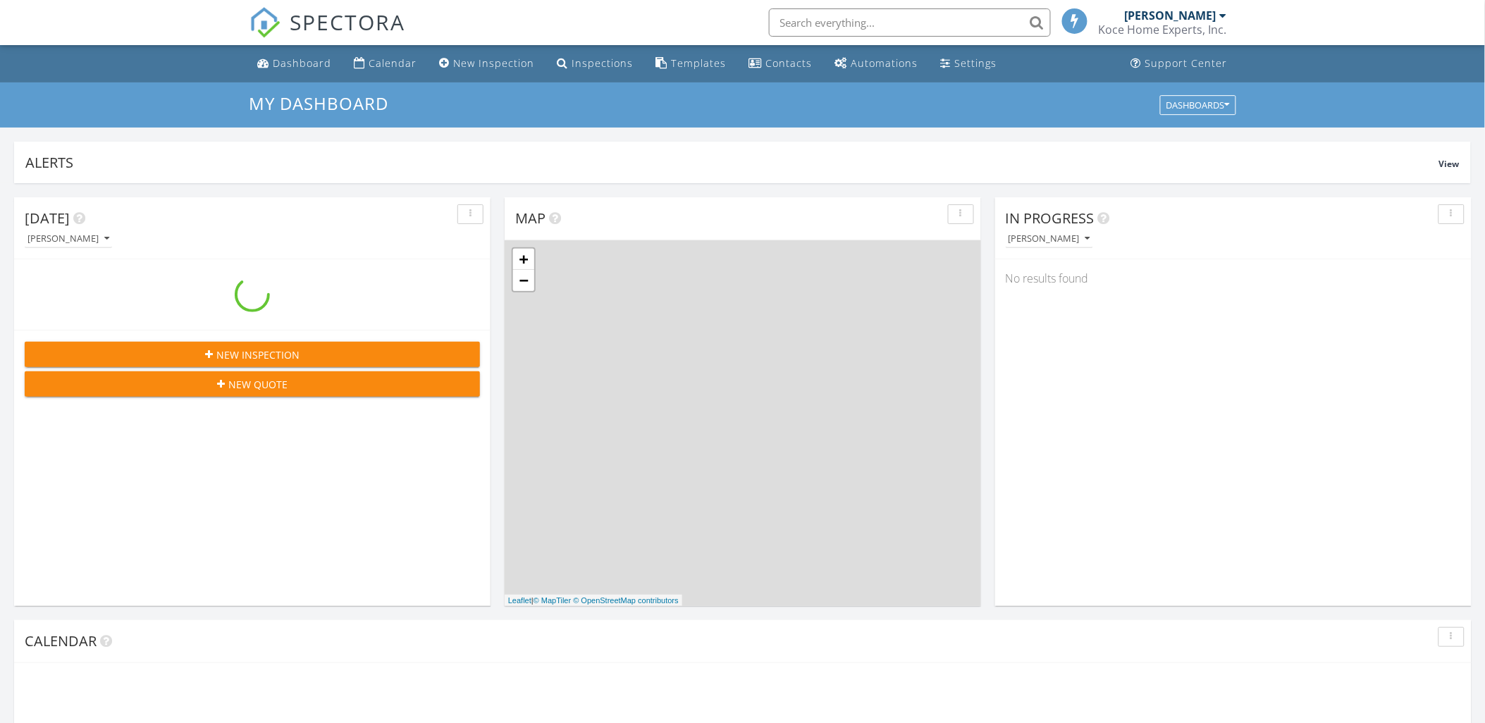
scroll to position [1307, 1510]
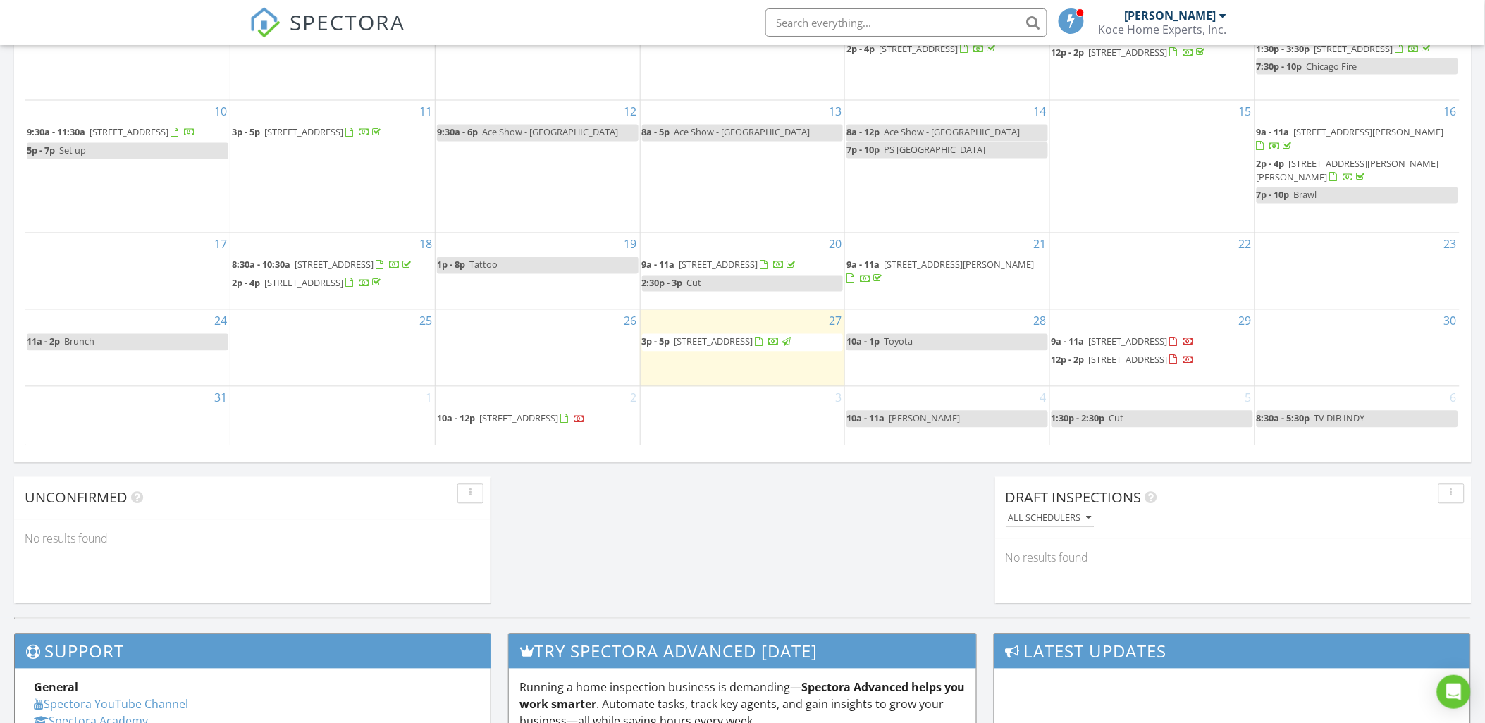
scroll to position [858, 0]
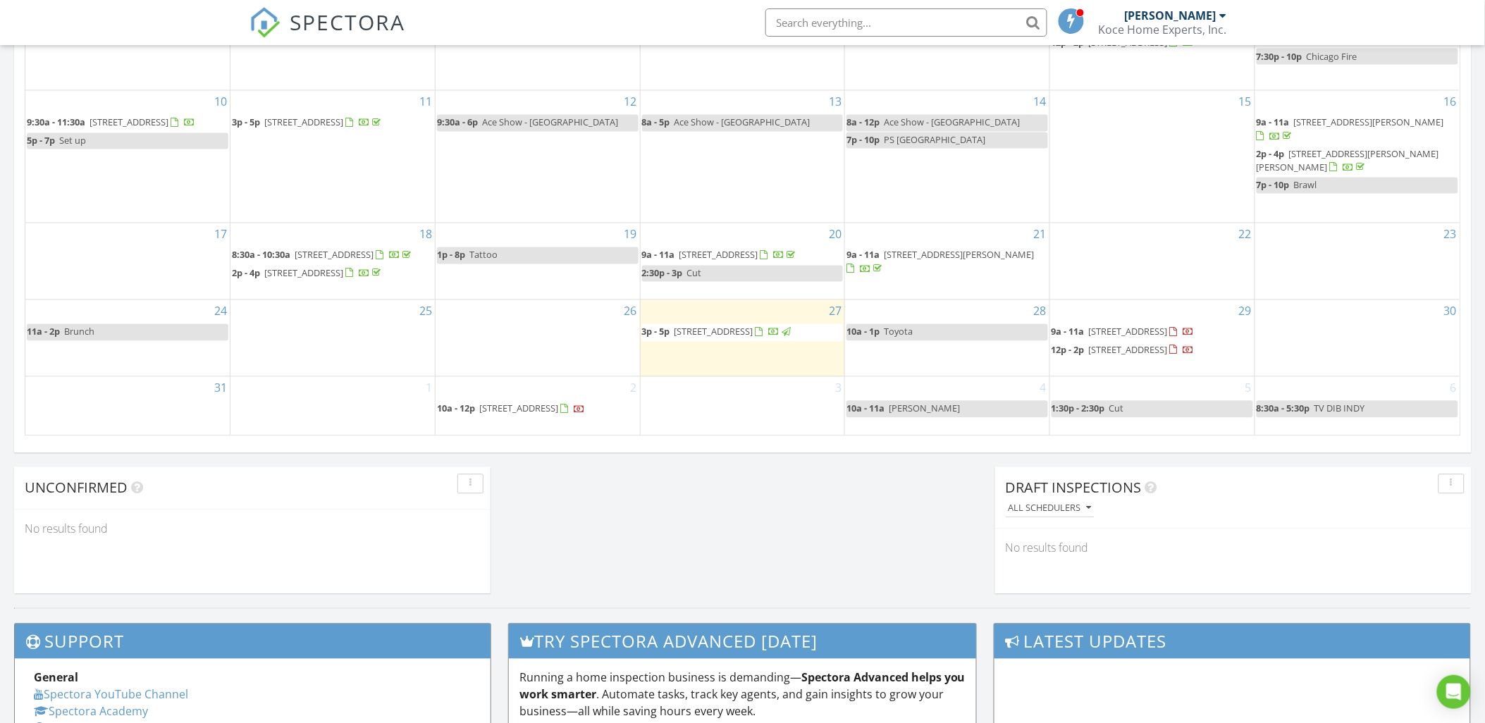
click at [1314, 356] on div "30" at bounding box center [1357, 338] width 204 height 76
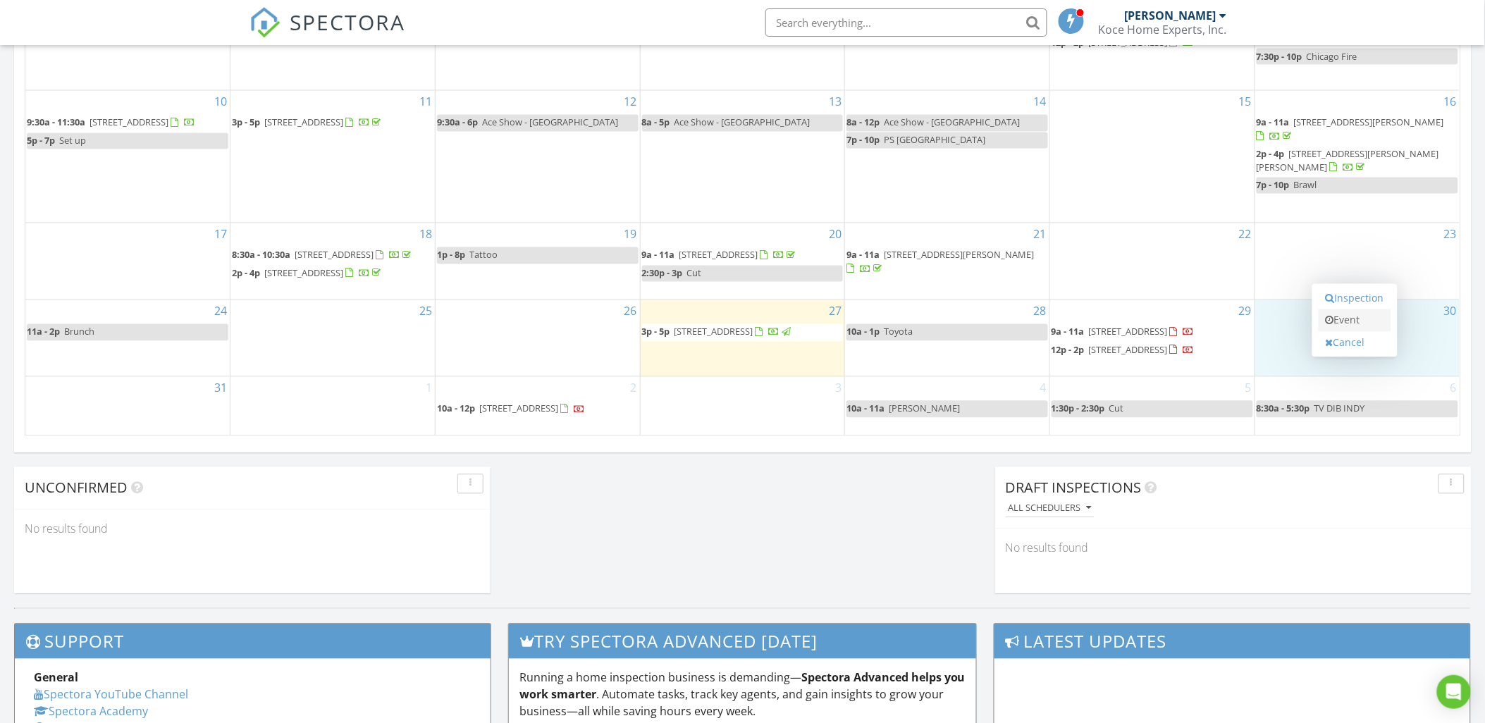
click at [1351, 319] on link "Event" at bounding box center [1355, 320] width 73 height 23
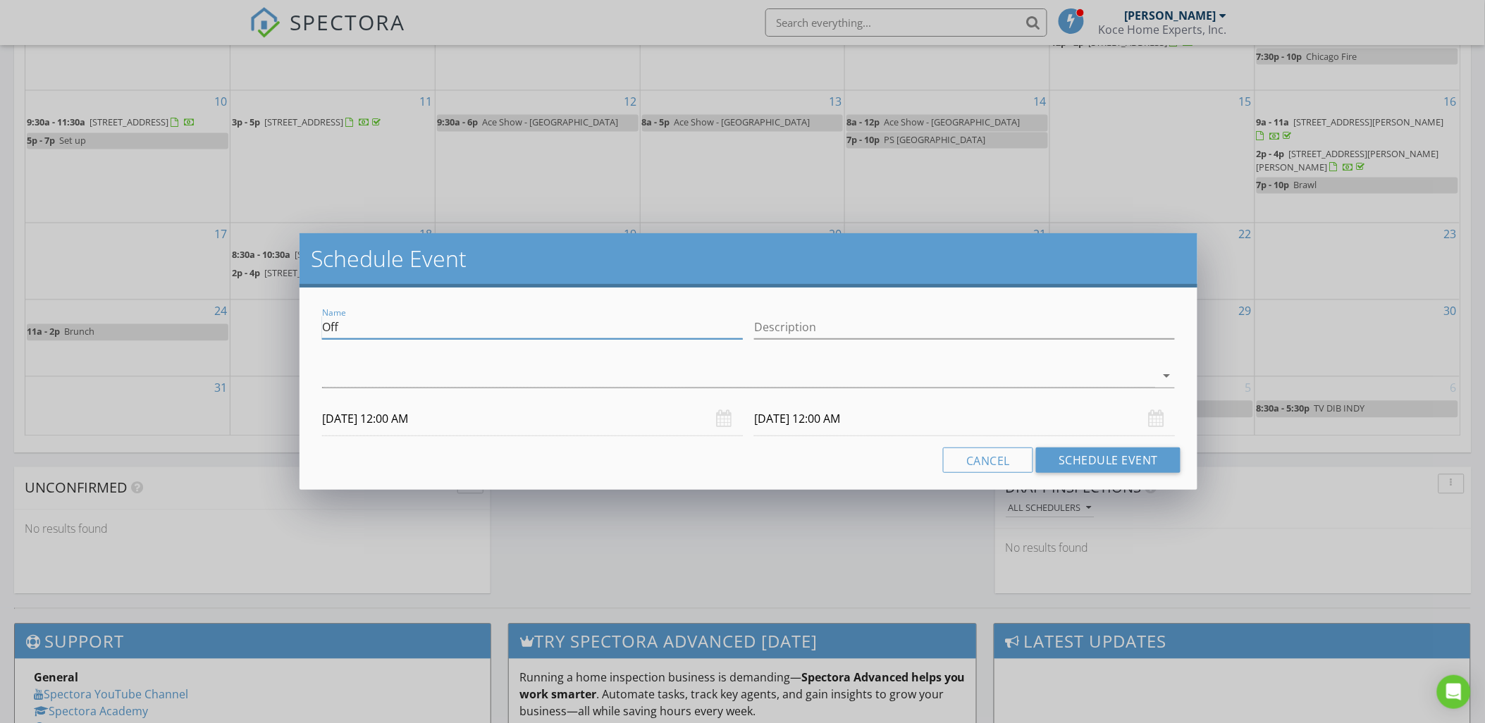
drag, startPoint x: 348, startPoint y: 328, endPoint x: 257, endPoint y: 326, distance: 90.9
click at [257, 326] on div "Schedule Event Name Off Description arrow_drop_down [DATE] 12:00 AM [DATE] 12:0…" at bounding box center [742, 361] width 1485 height 723
type input "[PERSON_NAME]"
click at [787, 324] on input "Description" at bounding box center [964, 327] width 421 height 23
type input "Bank"
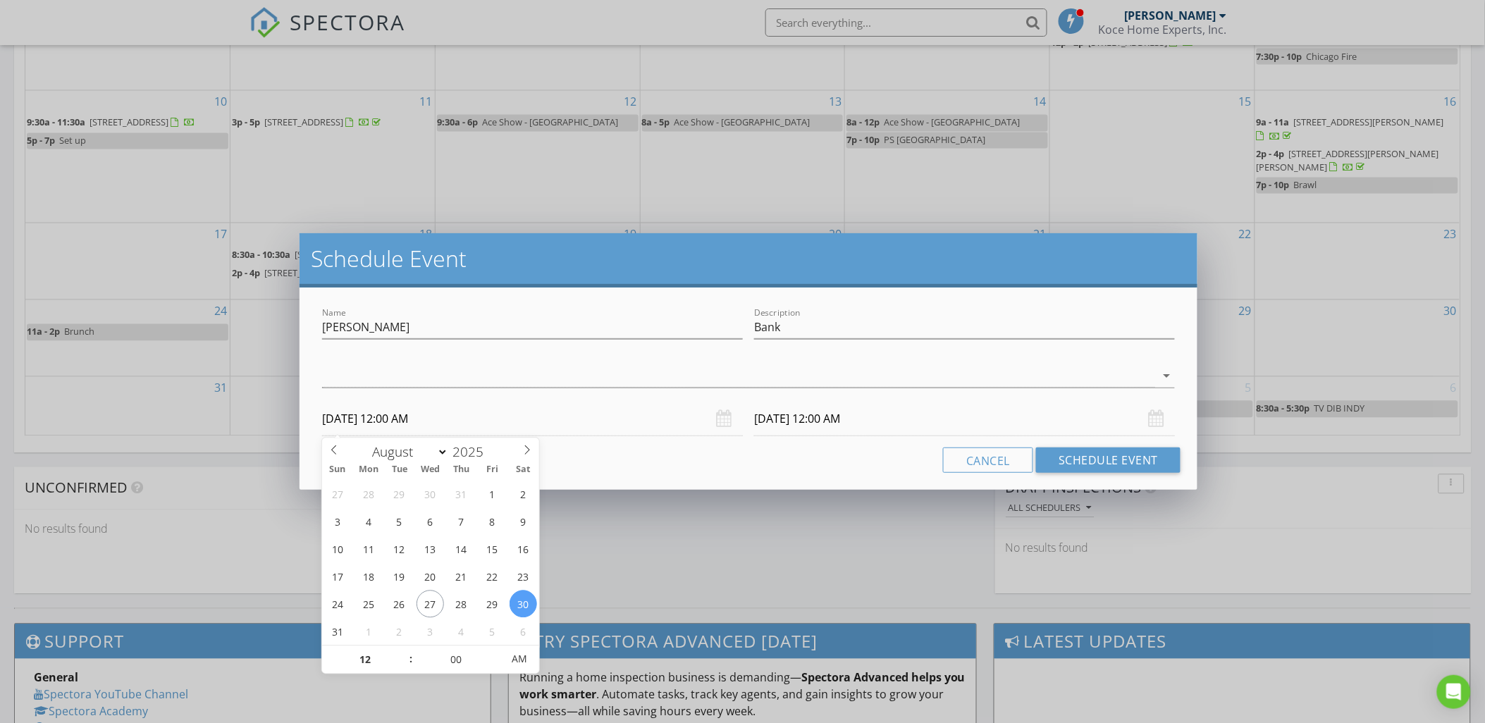
click at [431, 419] on input "[DATE] 12:00 AM" at bounding box center [532, 419] width 421 height 35
type input "11"
type input "[DATE] 11:00 PM"
click at [404, 661] on span at bounding box center [404, 667] width 10 height 14
type input "10"
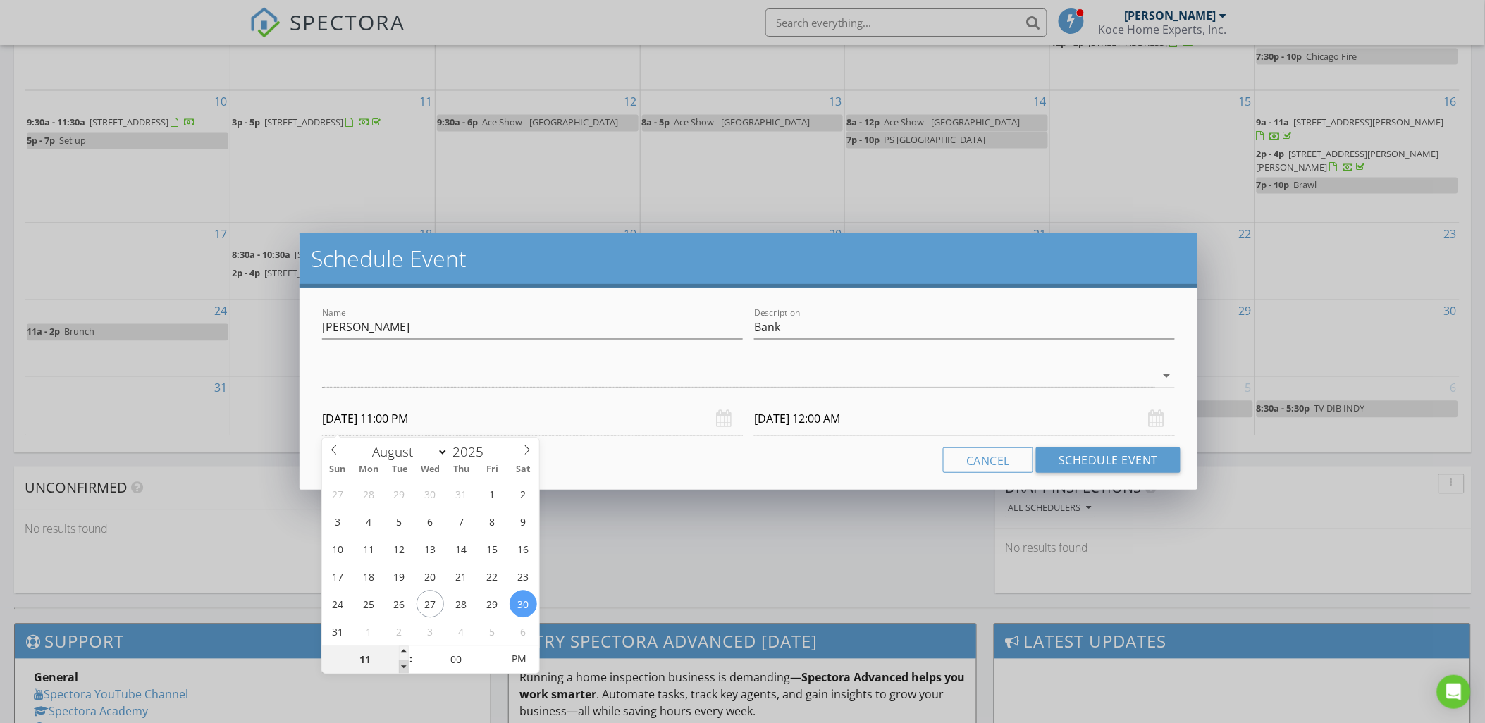
type input "[DATE] 10:00 PM"
click at [404, 661] on span at bounding box center [404, 667] width 10 height 14
type input "[DATE] 10:00 PM"
type input "[DATE] 10:00 AM"
drag, startPoint x: 404, startPoint y: 661, endPoint x: 523, endPoint y: 662, distance: 119.1
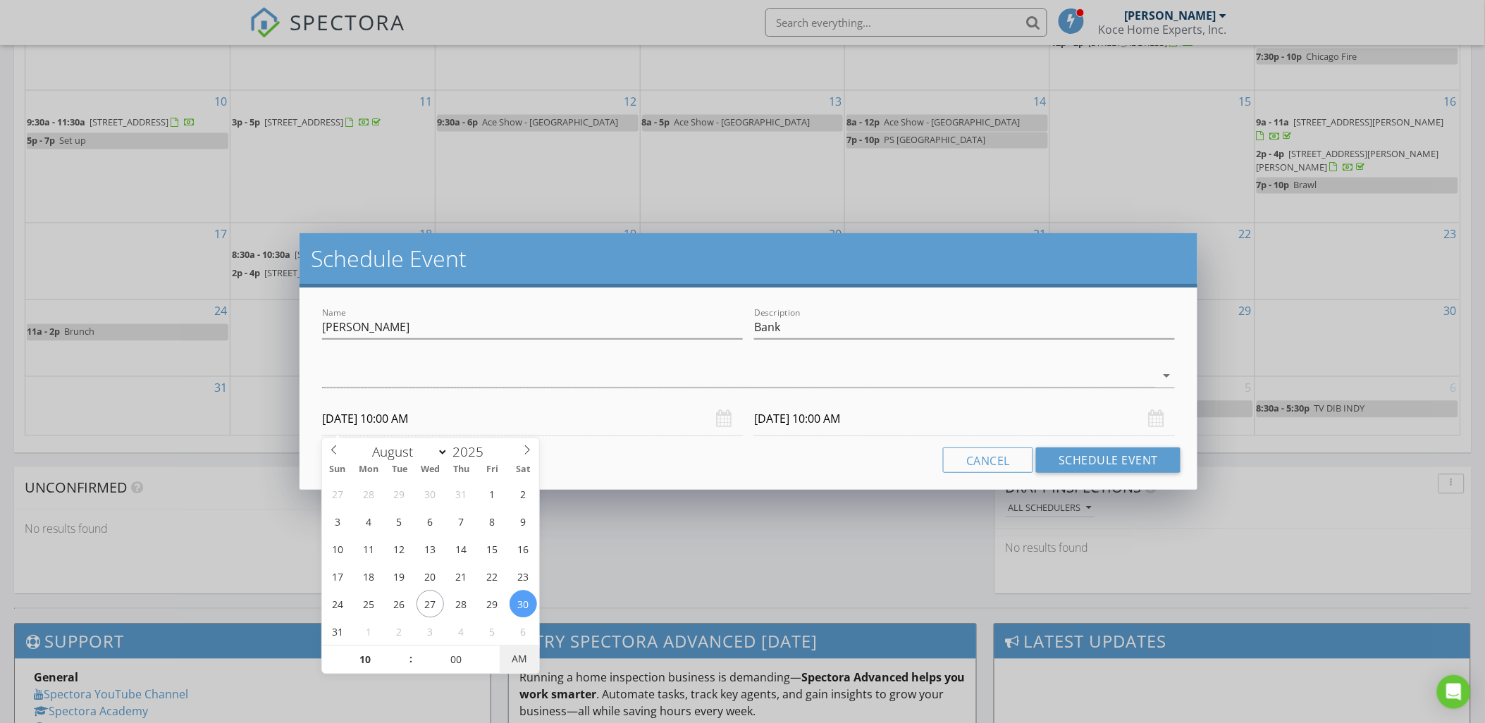
click at [523, 662] on span "AM" at bounding box center [519, 660] width 39 height 28
click at [848, 419] on input "[DATE] 10:00 AM" at bounding box center [964, 419] width 421 height 35
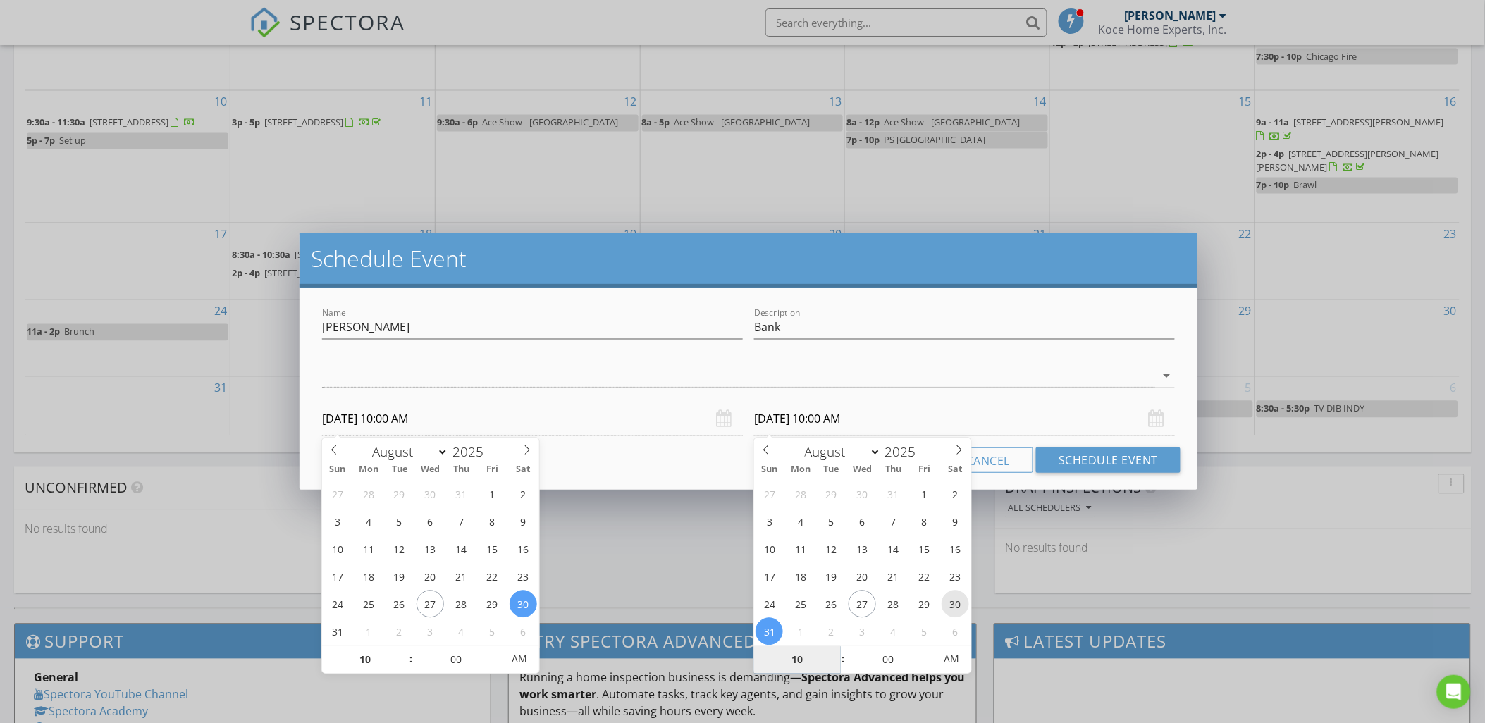
type input "[DATE] 10:00 AM"
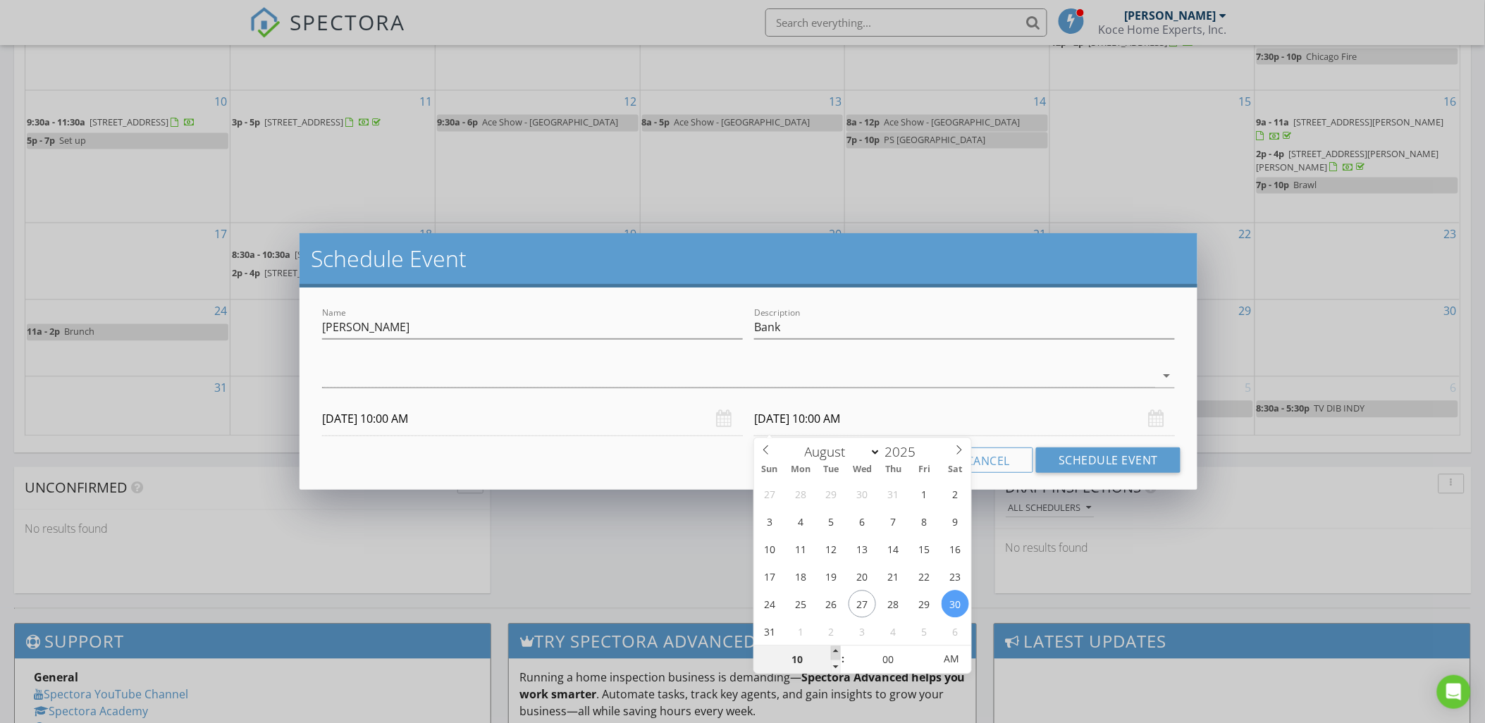
type input "11"
type input "[DATE] 11:00 AM"
click at [834, 650] on span at bounding box center [836, 653] width 10 height 14
type input "12"
type input "[DATE] 12:00 PM"
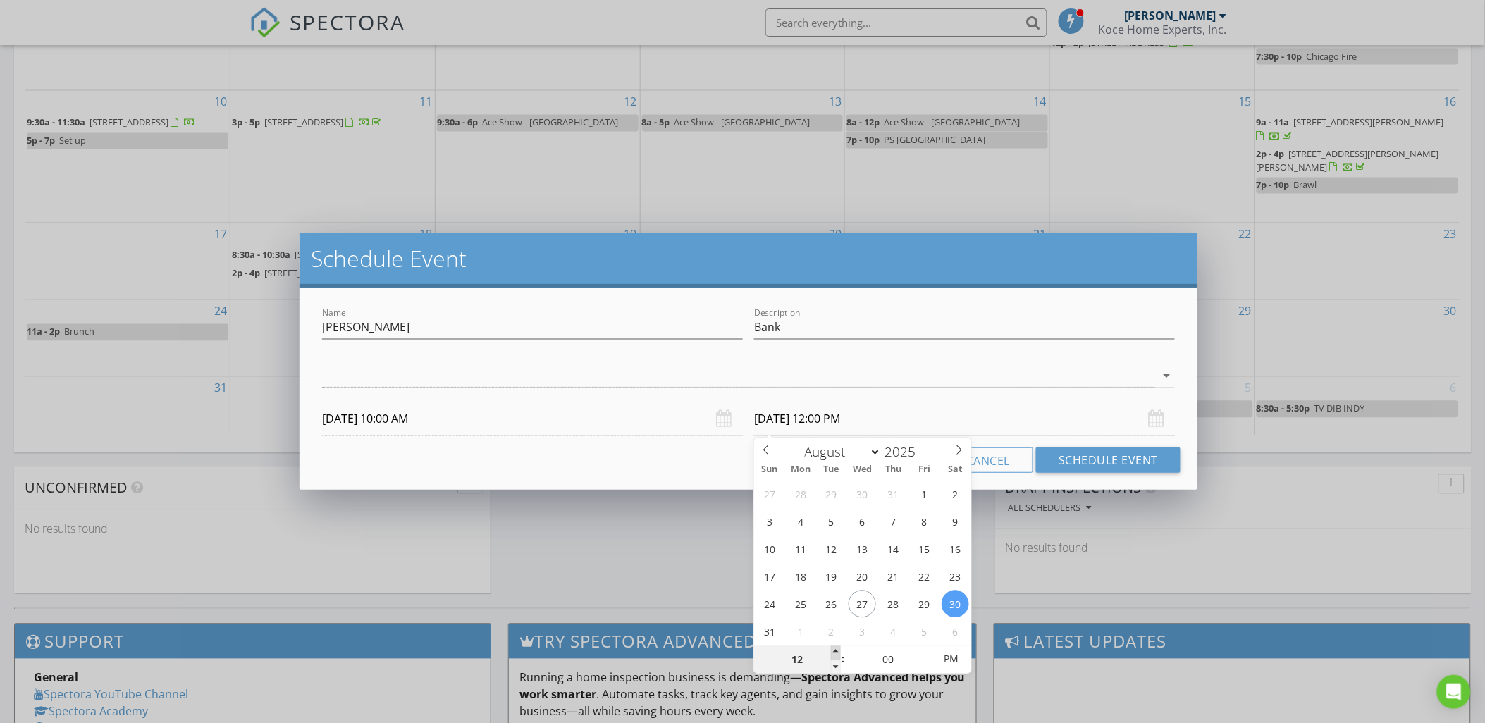
click at [835, 649] on span at bounding box center [836, 653] width 10 height 14
click at [505, 376] on div at bounding box center [738, 375] width 833 height 23
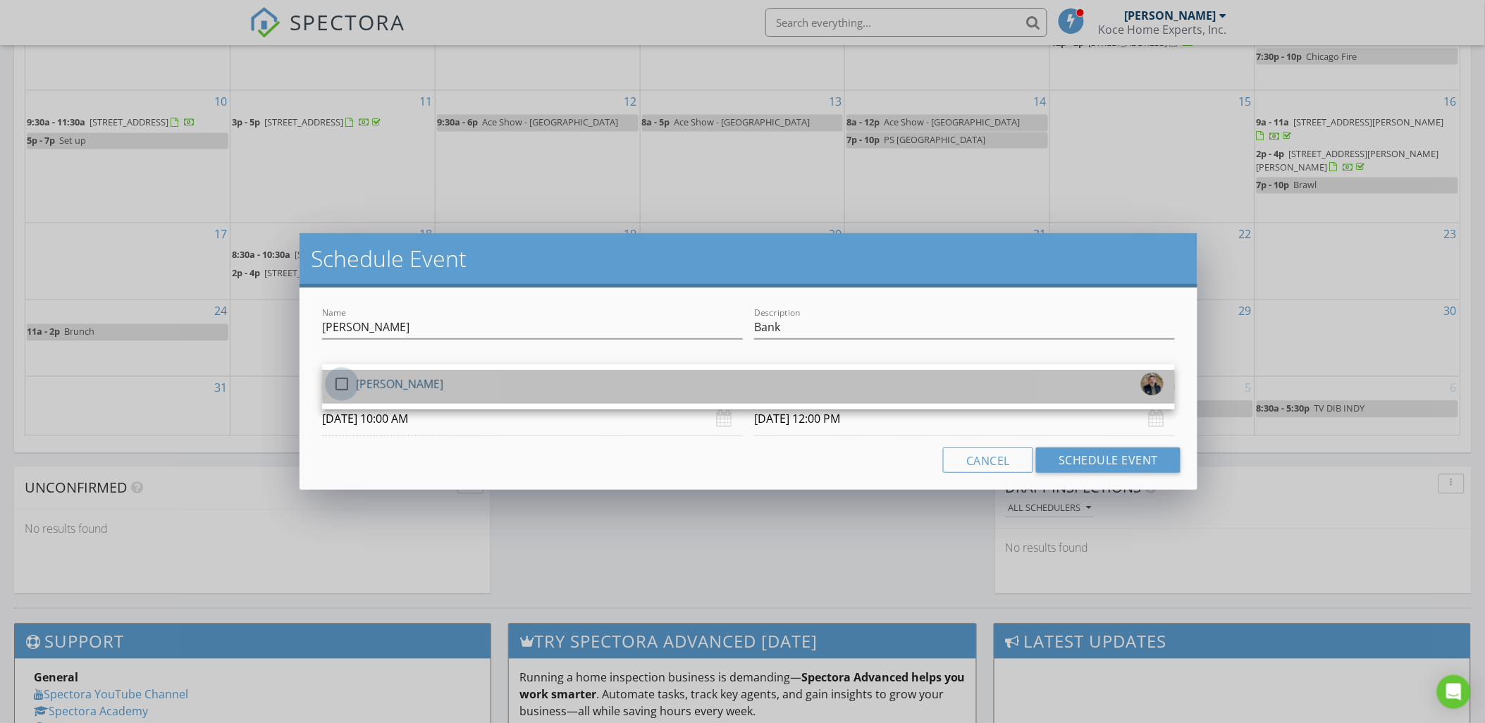
click at [350, 381] on div at bounding box center [342, 384] width 24 height 24
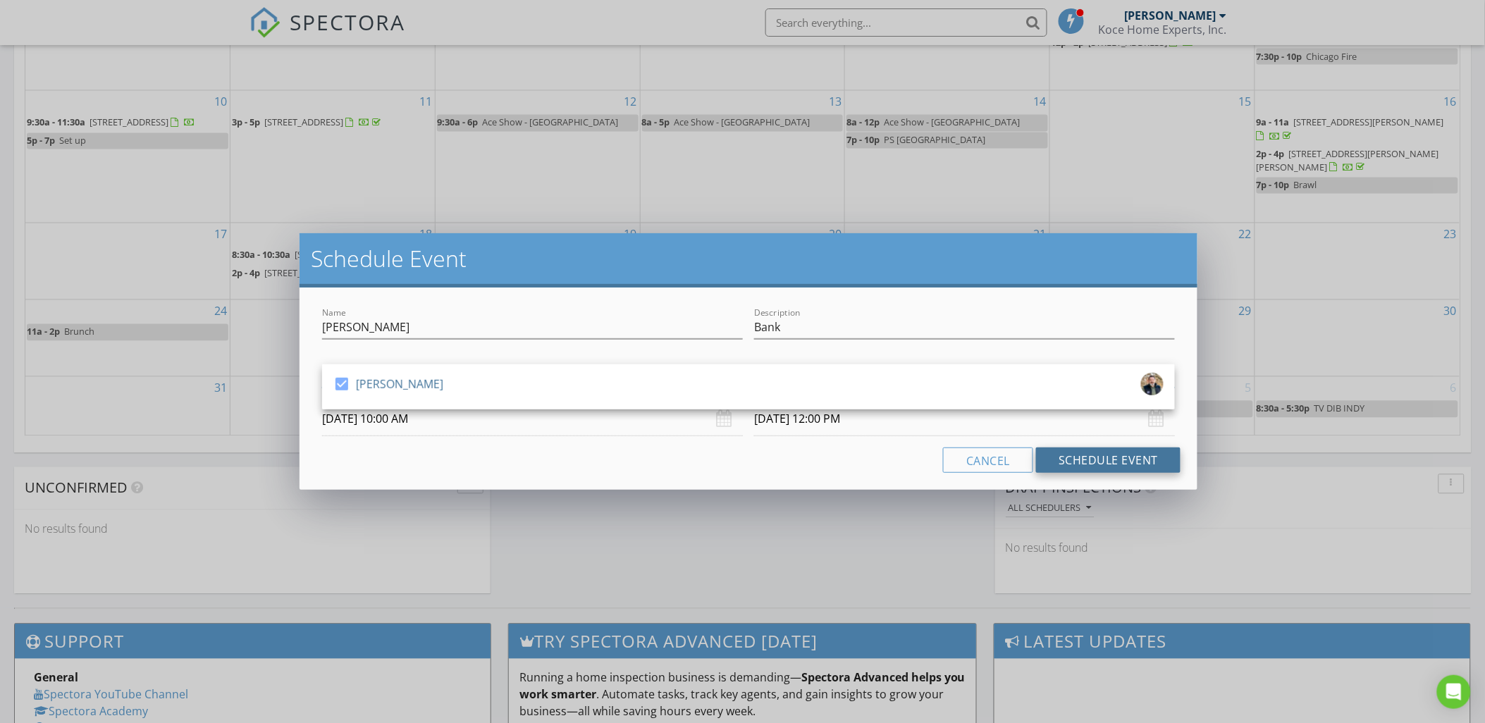
click at [1075, 464] on button "Schedule Event" at bounding box center [1108, 460] width 144 height 25
